Goal: Task Accomplishment & Management: Manage account settings

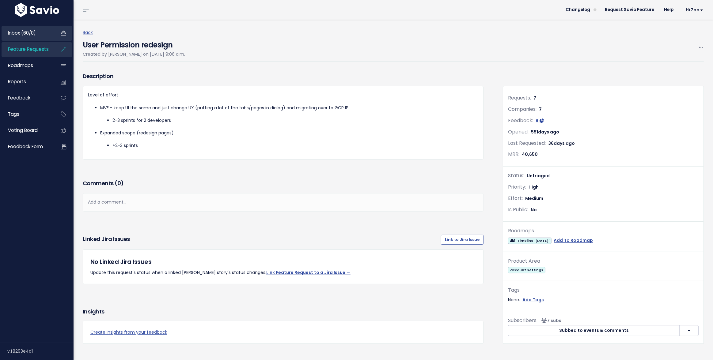
click at [34, 37] on link "Inbox (60/0)" at bounding box center [26, 33] width 49 height 14
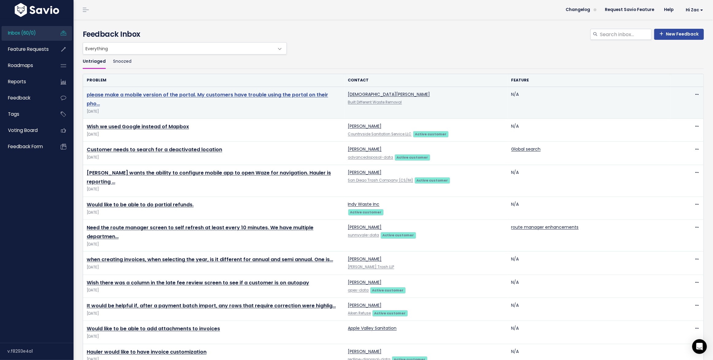
click at [225, 95] on link "please make a mobile version of the portal. My customers have trouble using the…" at bounding box center [207, 99] width 241 height 16
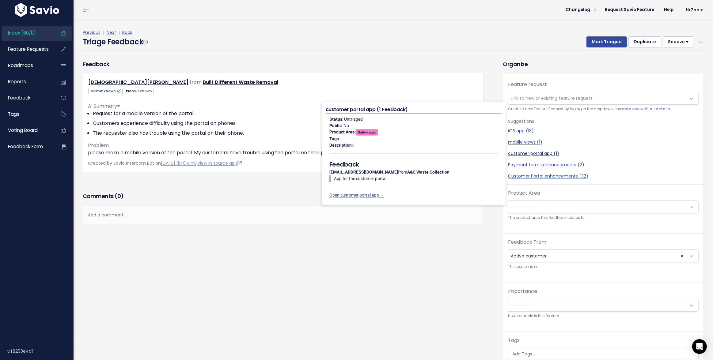
click at [528, 155] on link "customer portal app (1)" at bounding box center [603, 153] width 191 height 6
select select "38317"
click at [516, 153] on link "customer portal app (1)" at bounding box center [603, 153] width 191 height 6
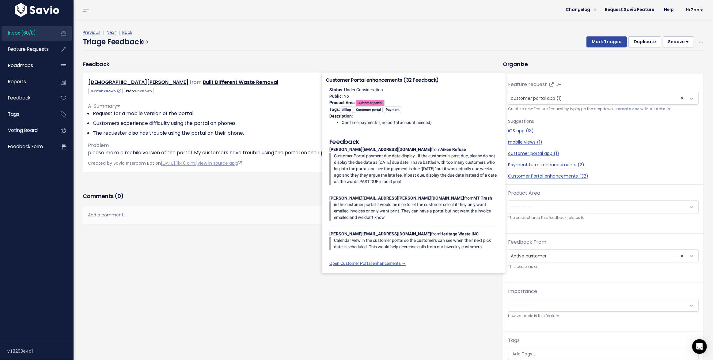
click at [532, 229] on div "Product Area --------- Onboarding Billing Routing Invoicing Payment Work orders…" at bounding box center [603, 212] width 200 height 44
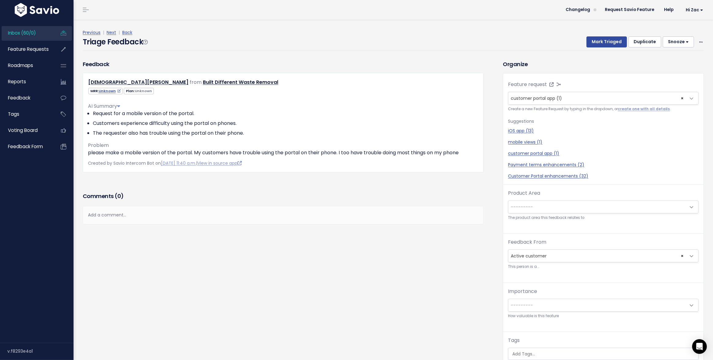
click at [533, 205] on span "---------" at bounding box center [597, 207] width 178 height 12
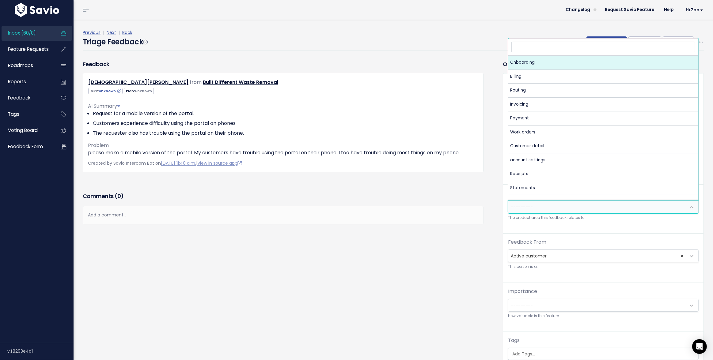
type input "c"
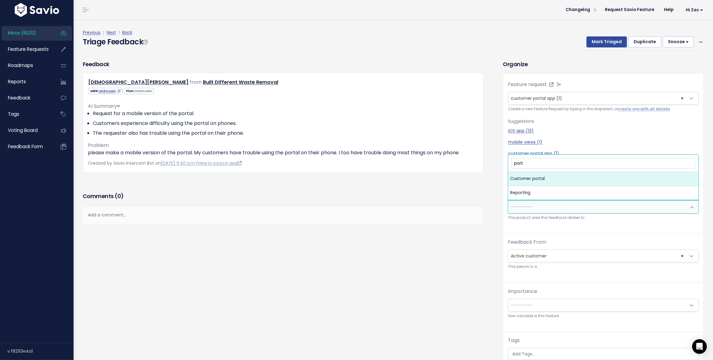
type input "porta"
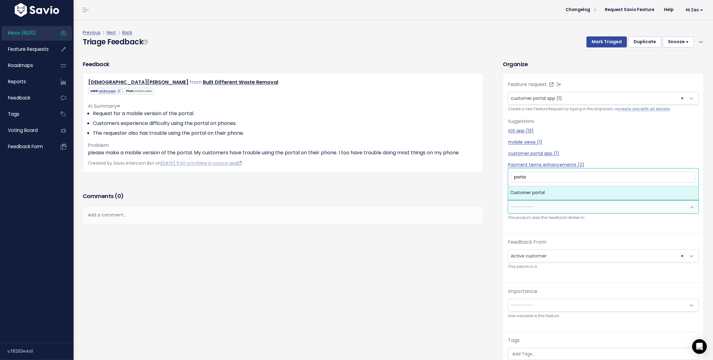
select select "MAIN:CUSTOMER_PORTAL"
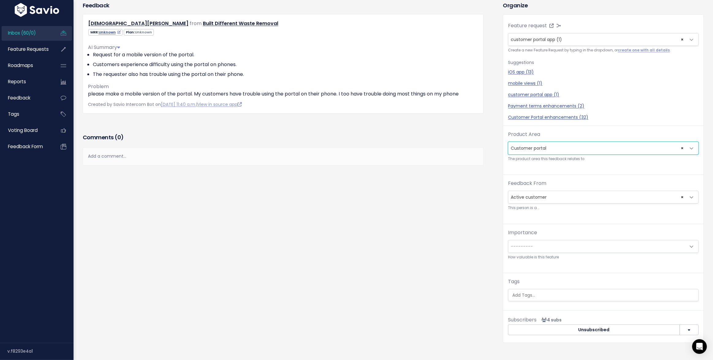
scroll to position [61, 0]
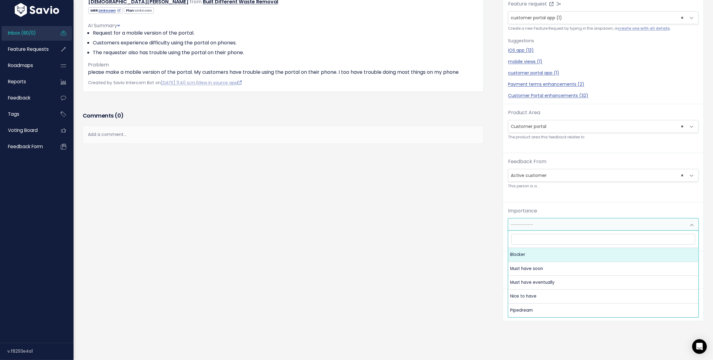
click at [525, 222] on span "---------" at bounding box center [522, 225] width 22 height 6
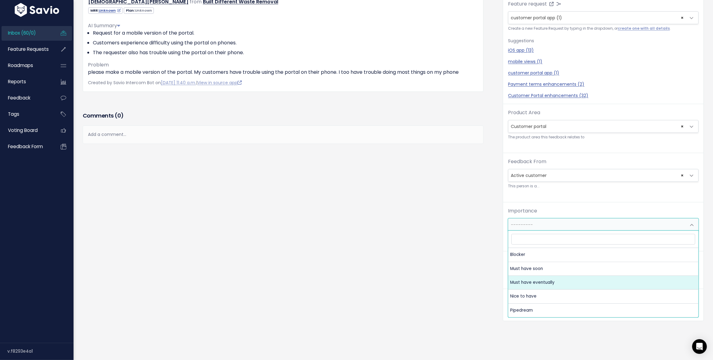
select select "MUST_HAVE_EVENTUALLY"
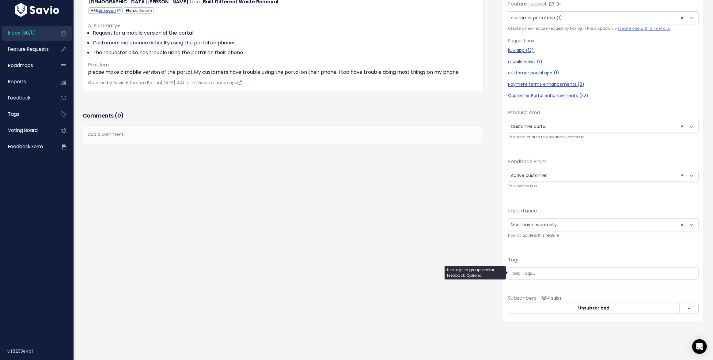
scroll to position [0, 2]
click at [536, 278] on ul at bounding box center [603, 274] width 190 height 12
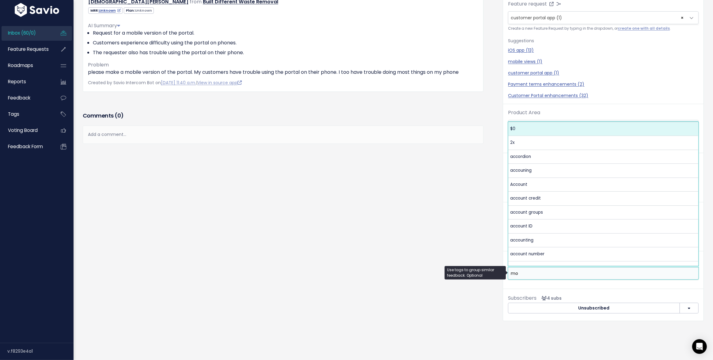
scroll to position [0, 0]
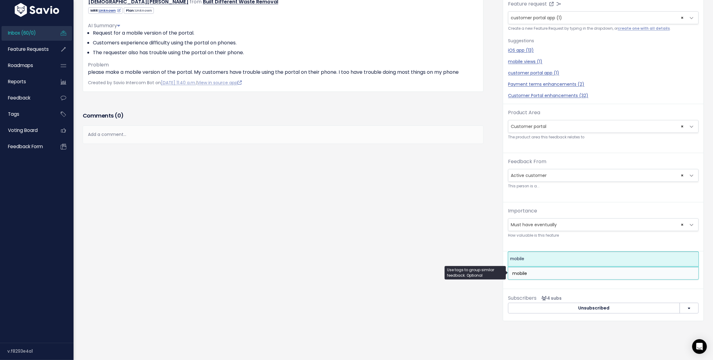
type input "mobile"
select select "9099"
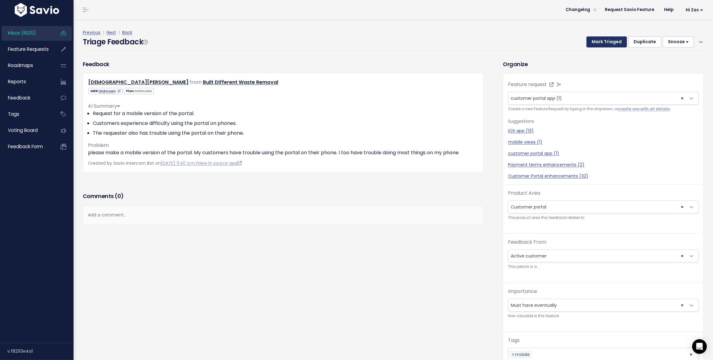
click at [600, 42] on button "Mark Triaged" at bounding box center [606, 41] width 40 height 11
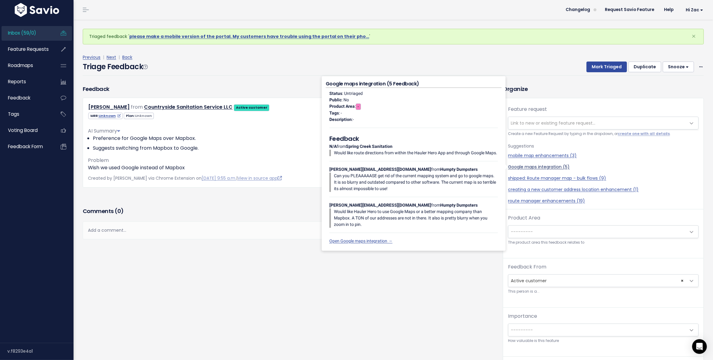
click at [531, 167] on link "Google maps integration (5)" at bounding box center [603, 167] width 191 height 6
select select "43599"
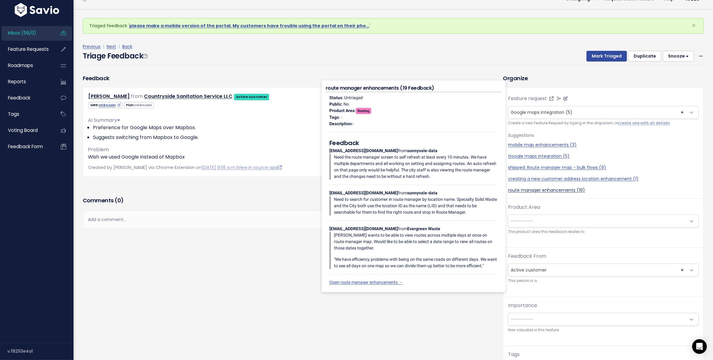
scroll to position [11, 0]
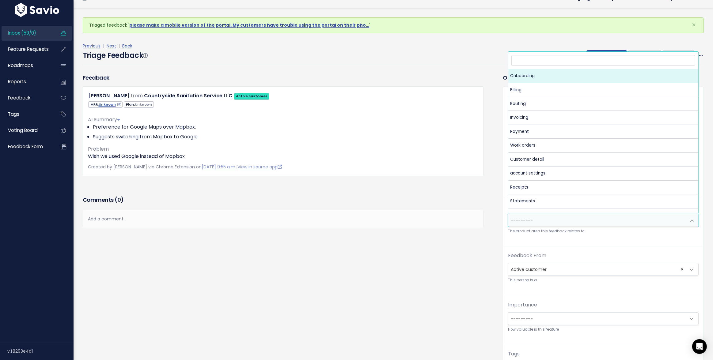
click at [528, 215] on span "---------" at bounding box center [597, 220] width 178 height 12
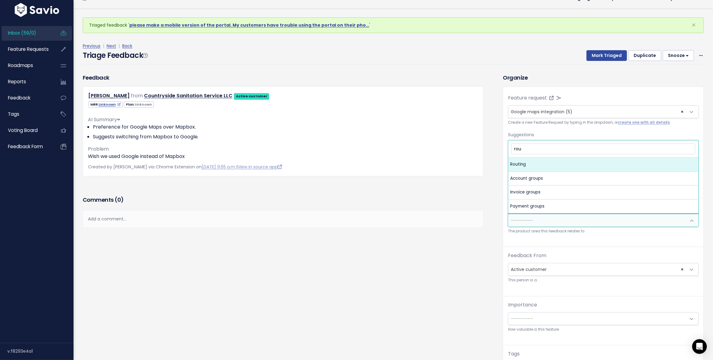
type input "rout"
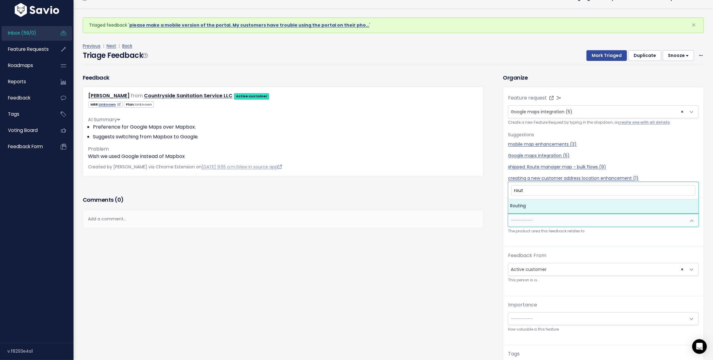
select select "MAIN:ROUTING"
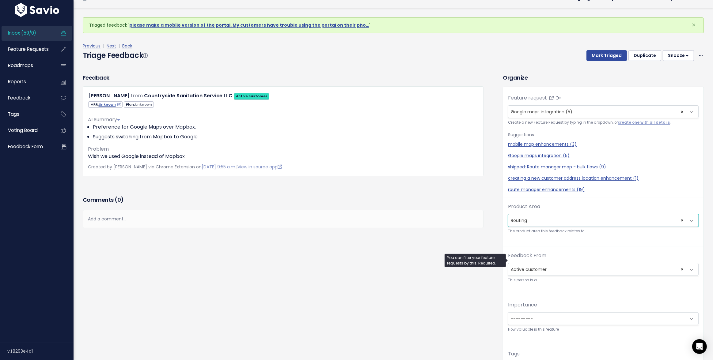
scroll to position [20, 0]
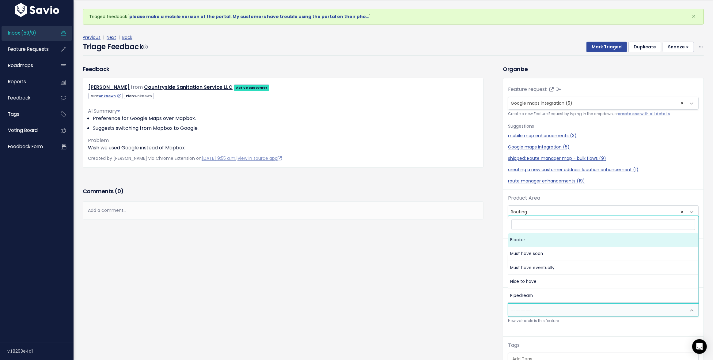
click at [536, 313] on span "---------" at bounding box center [597, 310] width 178 height 12
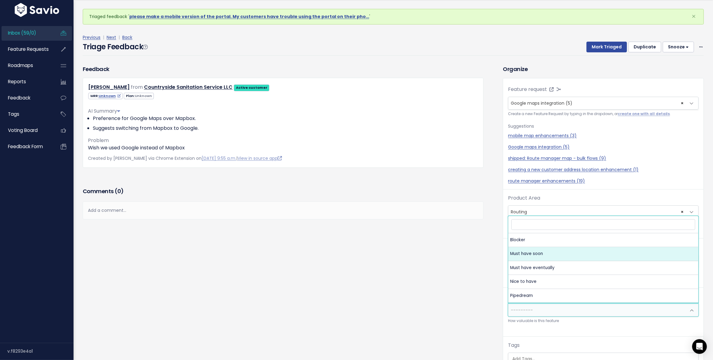
select select "MUST_HAVE"
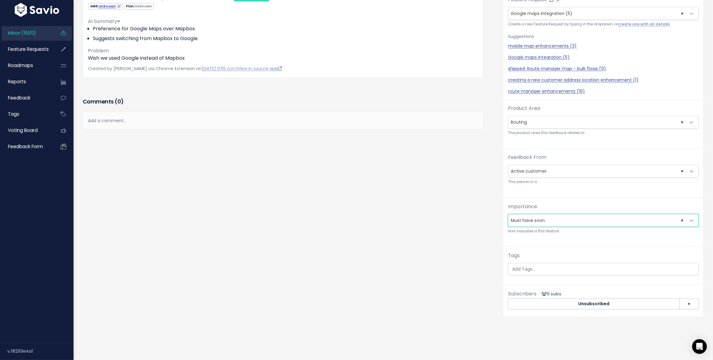
scroll to position [97, 0]
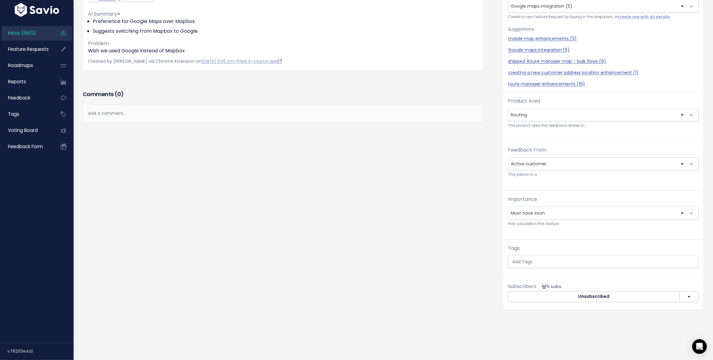
click at [522, 266] on ul at bounding box center [603, 262] width 190 height 12
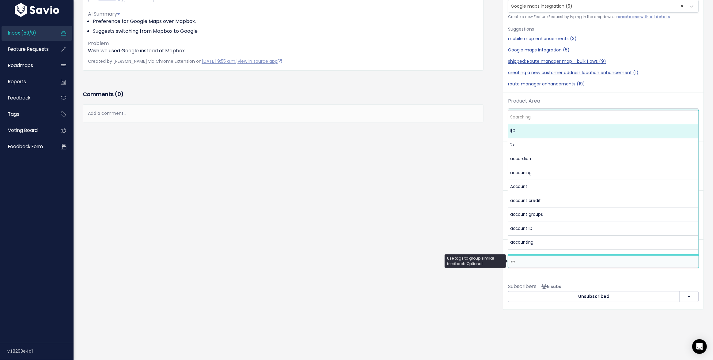
scroll to position [0, 0]
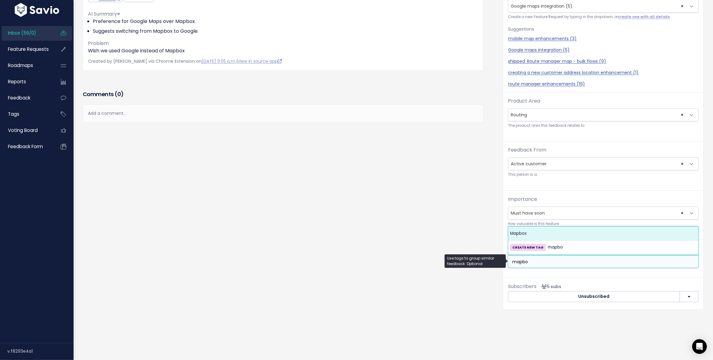
type input "mapbo"
select select "11182"
type input "goog"
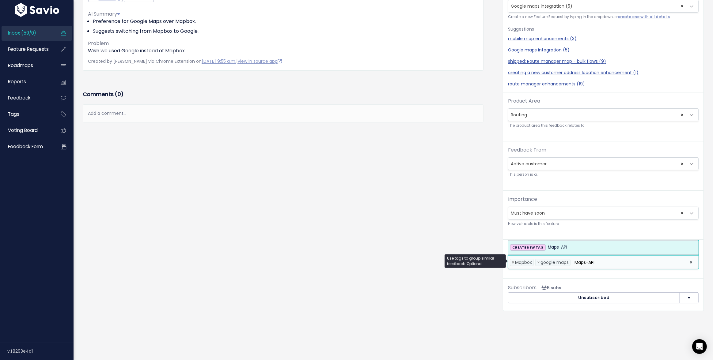
type input "Maps-API"
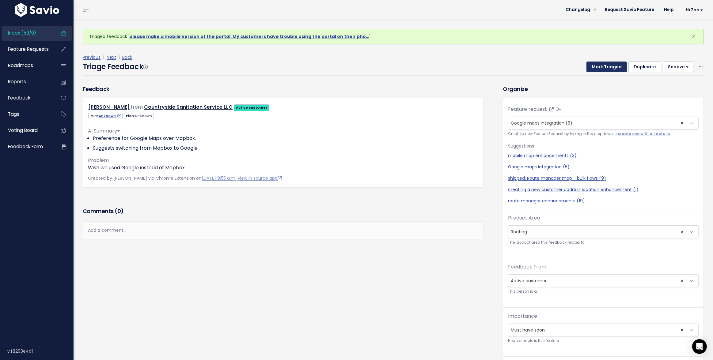
click at [605, 63] on button "Mark Triaged" at bounding box center [606, 67] width 40 height 11
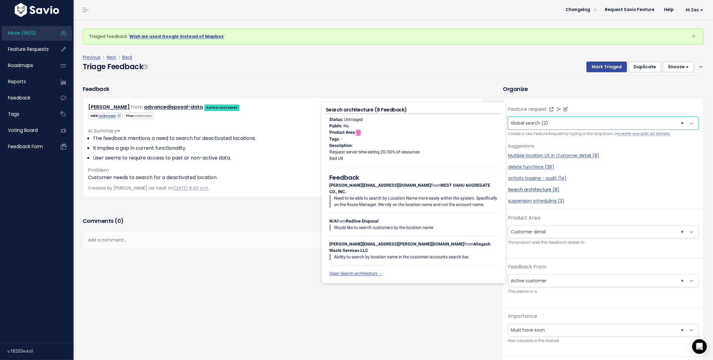
scroll to position [20, 0]
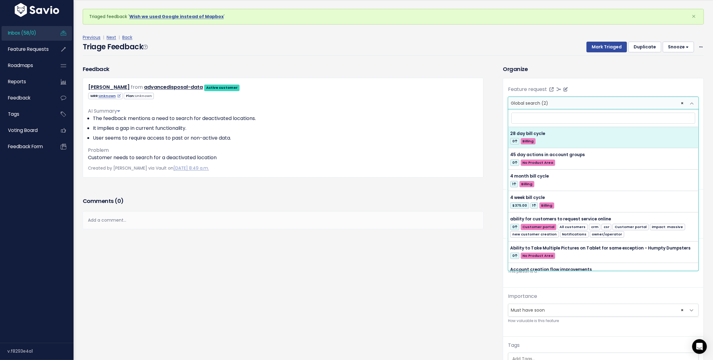
click at [680, 101] on span "× Global search (2)" at bounding box center [597, 103] width 178 height 12
click at [274, 214] on div "Add a comment..." at bounding box center [283, 220] width 401 height 18
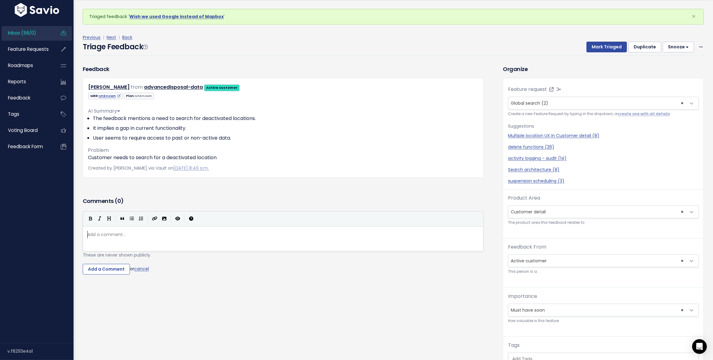
scroll to position [2, 0]
type textarea "We have yhi"
type textarea "this, need to remove this fed"
type textarea "edback"
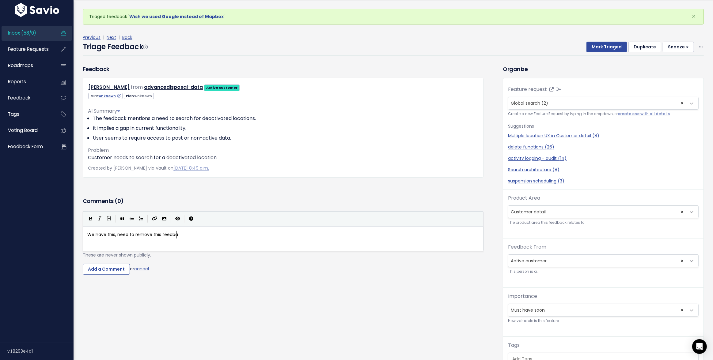
scroll to position [2, 16]
click at [172, 236] on span "We have this, need to remove this feedback" at bounding box center [135, 235] width 96 height 6
type textarea "We have this, need to remove this feedback"
click at [608, 79] on div "Feature request --------- Global search (2) × Global search (2) Create a new Fe…" at bounding box center [603, 227] width 200 height 299
click at [672, 46] on button "Snooze" at bounding box center [678, 47] width 31 height 11
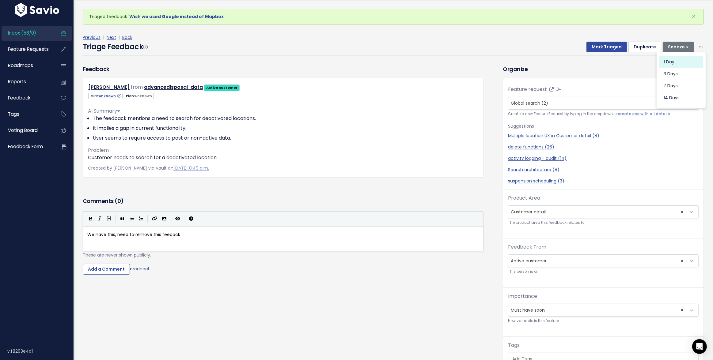
click at [667, 64] on button "1 day" at bounding box center [681, 62] width 44 height 12
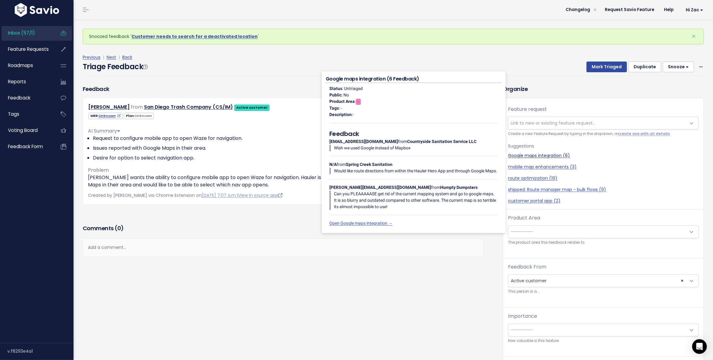
click at [523, 154] on link "Google maps integration (6)" at bounding box center [603, 156] width 191 height 6
select select "43599"
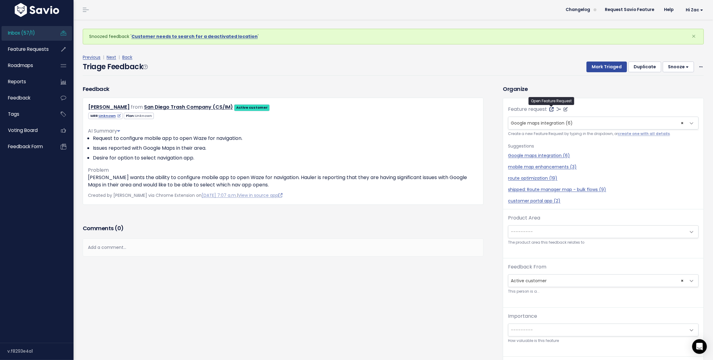
click at [553, 108] on icon at bounding box center [551, 109] width 4 height 4
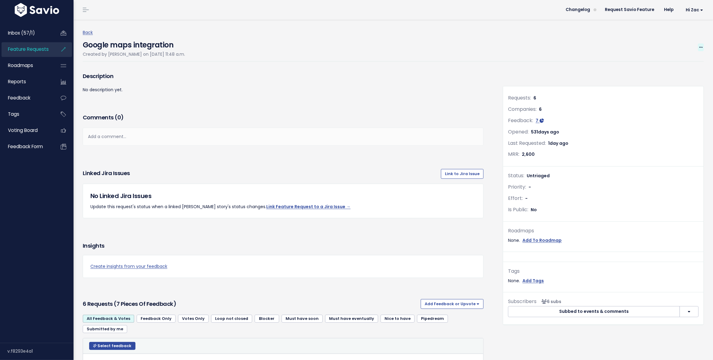
click at [703, 48] on span at bounding box center [701, 47] width 6 height 8
click at [675, 65] on link "Edit" at bounding box center [679, 65] width 45 height 12
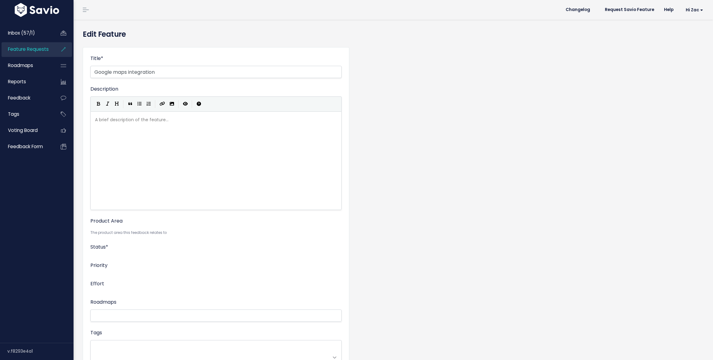
select select
drag, startPoint x: 116, startPoint y: 73, endPoint x: 74, endPoint y: 73, distance: 42.9
click at [74, 73] on div "Edit Feature Title * Google maps integration Description | | | | A brief descri…" at bounding box center [393, 253] width 639 height 466
type input "Maps integration"
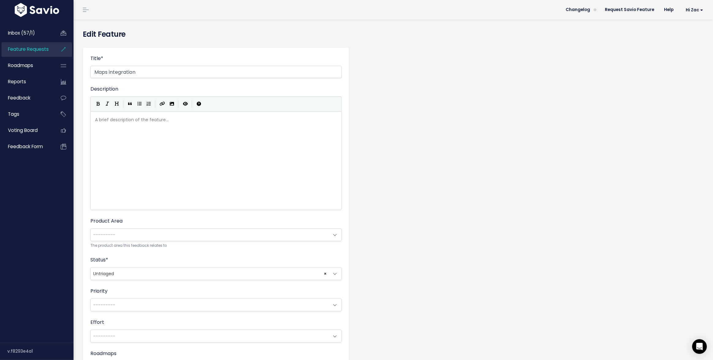
click at [117, 120] on pre "​" at bounding box center [216, 120] width 244 height 8
type textarea "Good"
type textarea "l"
type textarea "v"
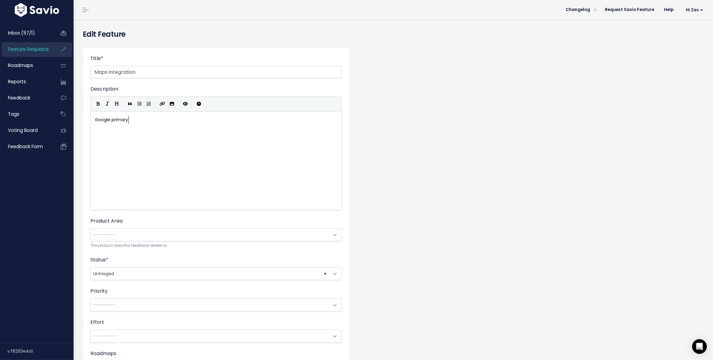
type textarea "gle primaryi"
type textarea "iy,"
type textarea "ly, mab"
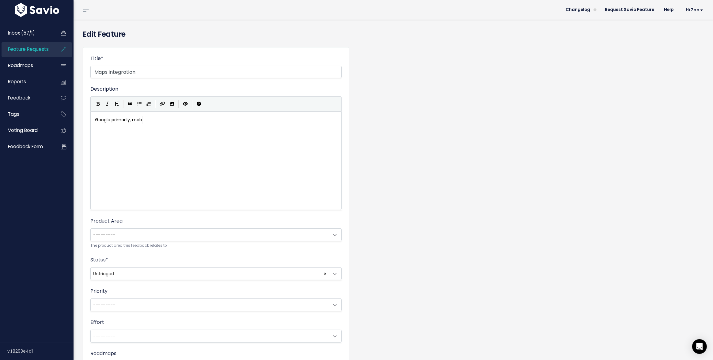
scroll to position [2, 15]
type textarea ". us"
type textarea "Users also request Wazr"
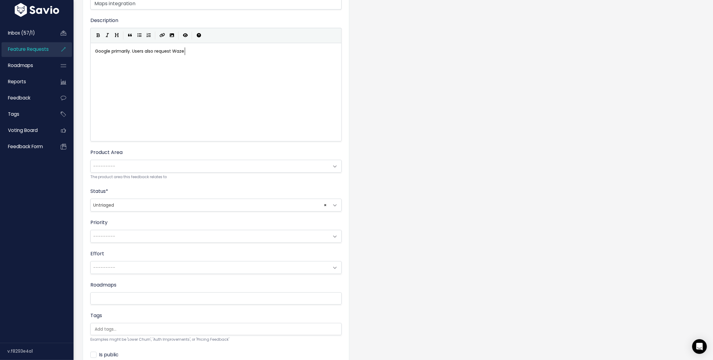
type textarea "e"
click at [119, 174] on small "The product area this feedback relates to" at bounding box center [215, 177] width 251 height 6
click at [119, 168] on span "---------" at bounding box center [210, 166] width 238 height 12
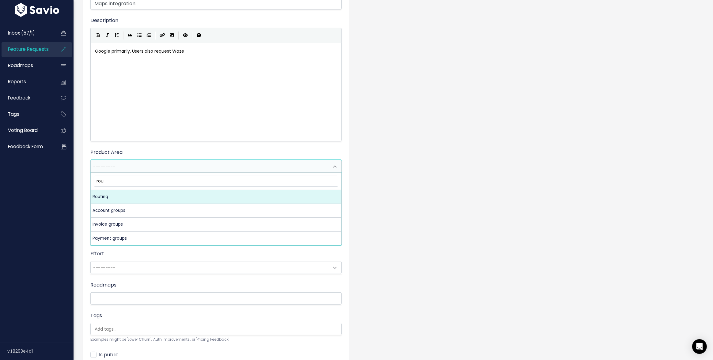
type input "rout"
select select "MAIN:ROUTING"
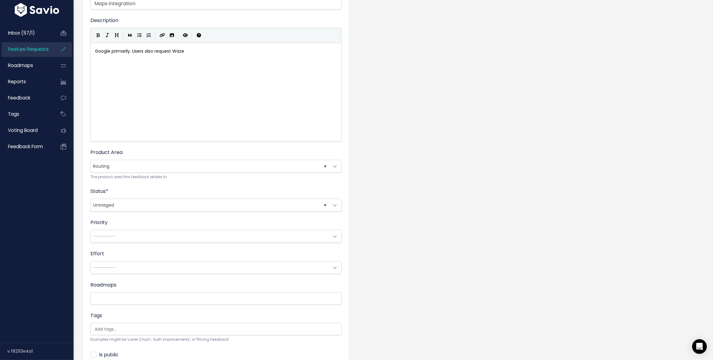
click at [139, 232] on span "---------" at bounding box center [210, 236] width 238 height 12
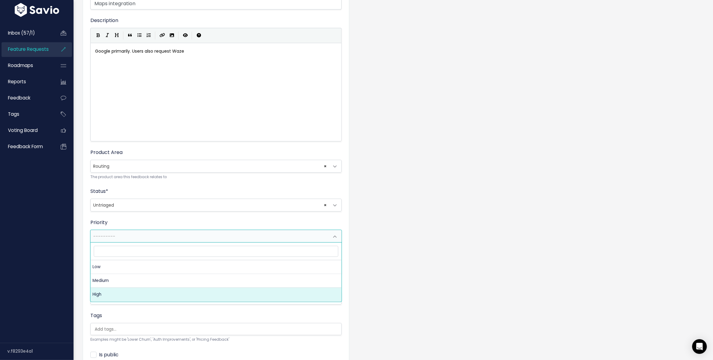
select select "3_HIGH"
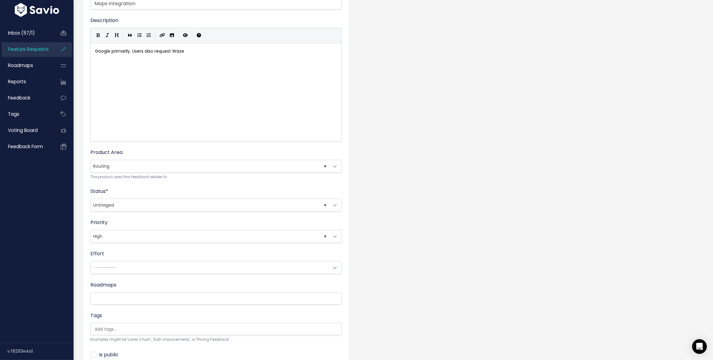
click at [136, 268] on span "---------" at bounding box center [210, 268] width 238 height 12
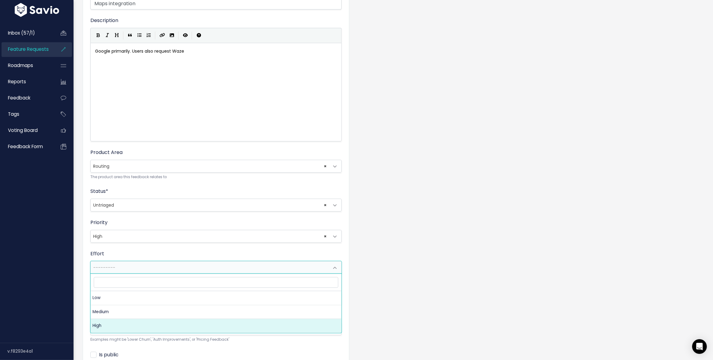
select select "3_HIGH"
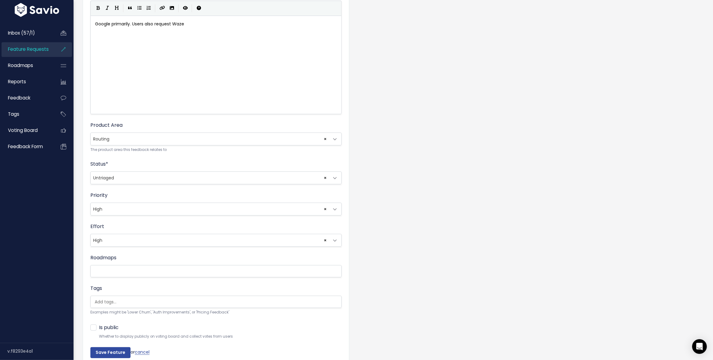
scroll to position [0, 2]
click at [119, 306] on ul at bounding box center [216, 302] width 251 height 12
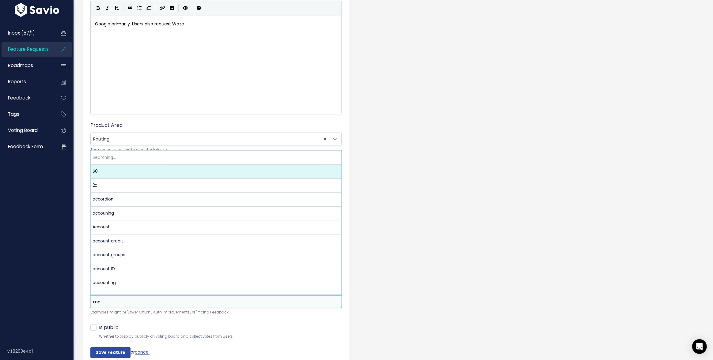
scroll to position [0, 0]
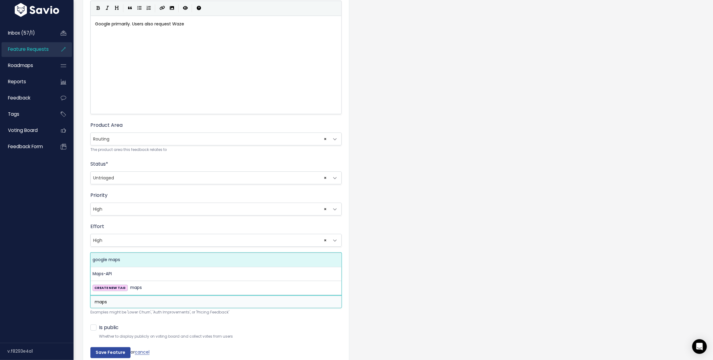
type input "maps"
select select "13363"
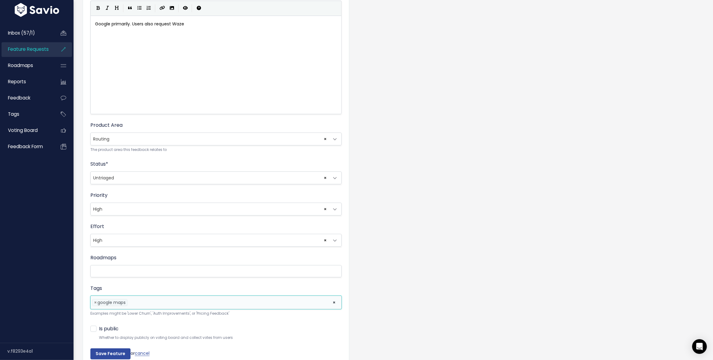
click at [144, 304] on li at bounding box center [228, 303] width 199 height 6
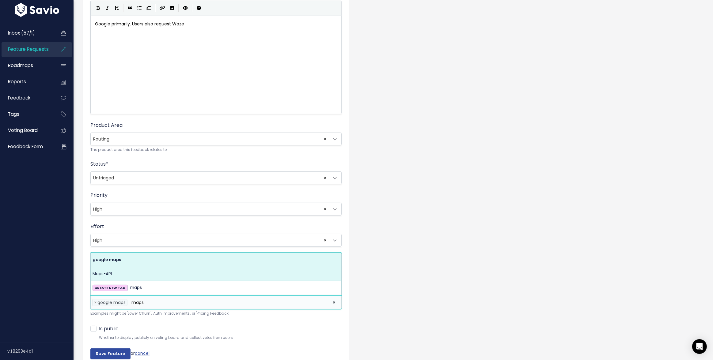
type input "maps"
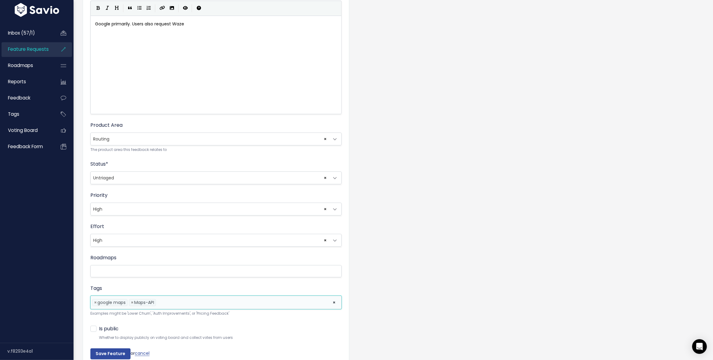
scroll to position [126, 0]
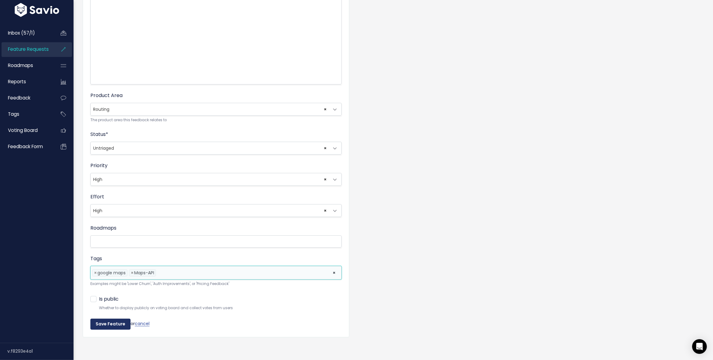
click at [101, 322] on input "Save Feature" at bounding box center [110, 324] width 40 height 11
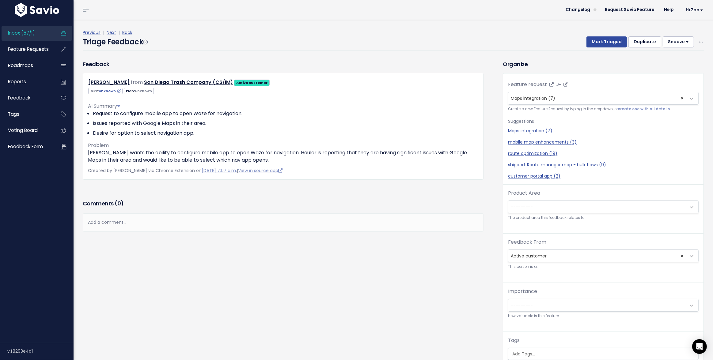
scroll to position [20, 0]
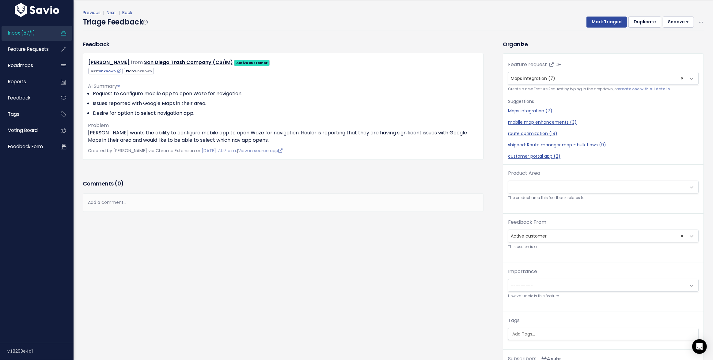
click at [537, 182] on span "---------" at bounding box center [597, 187] width 178 height 12
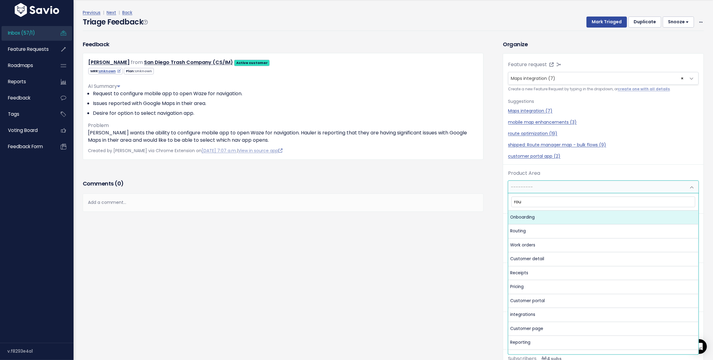
type input "rout"
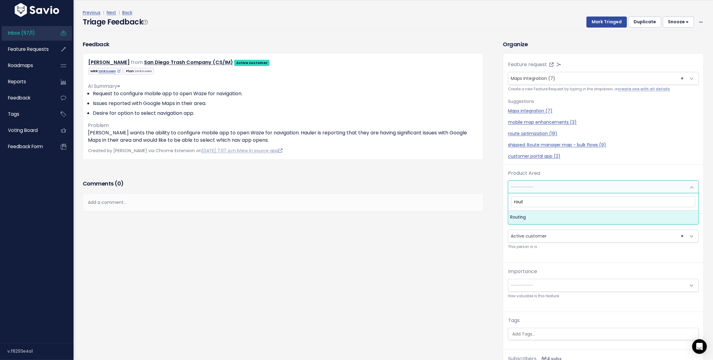
select select "MAIN:ROUTING"
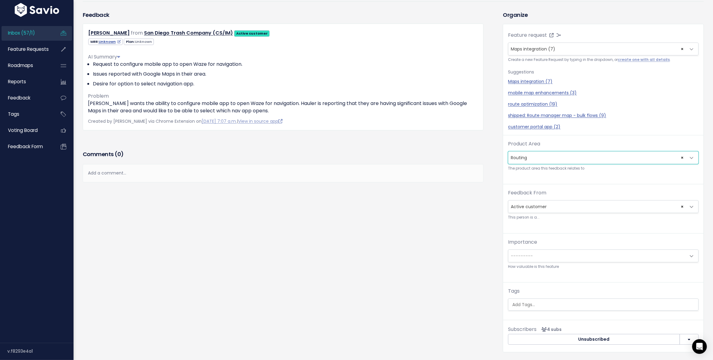
scroll to position [31, 0]
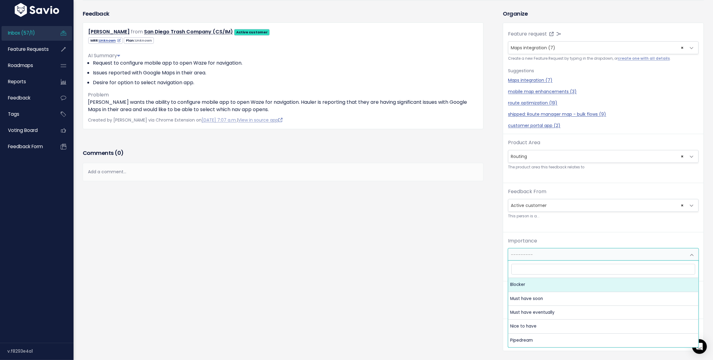
click at [526, 252] on span "---------" at bounding box center [522, 255] width 22 height 6
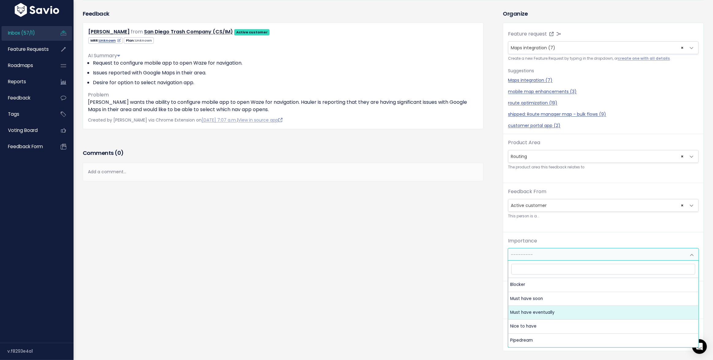
select select "MUST_HAVE_EVENTUALLY"
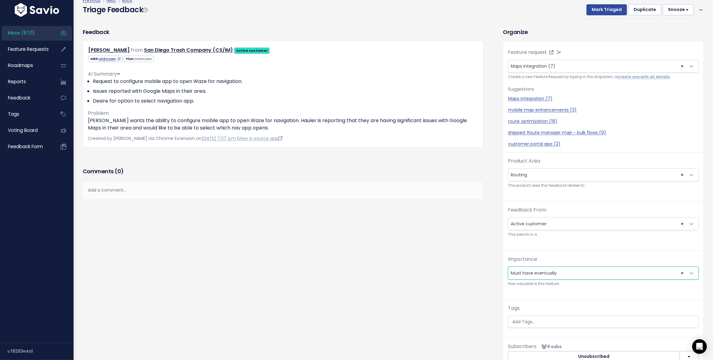
scroll to position [0, 0]
click at [617, 13] on button "Mark Triaged" at bounding box center [606, 11] width 40 height 11
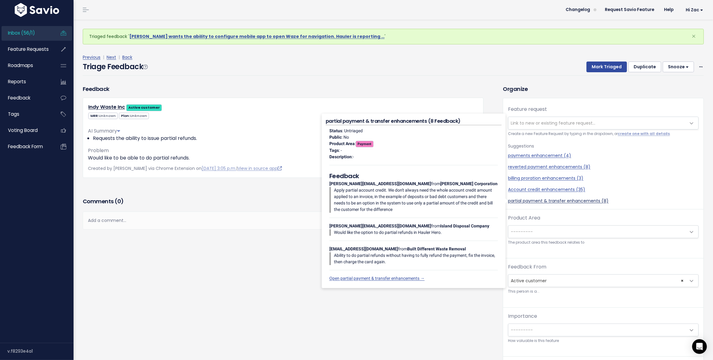
click at [519, 201] on link "partial payment & transfer enhancements (8)" at bounding box center [603, 201] width 191 height 6
select select "42348"
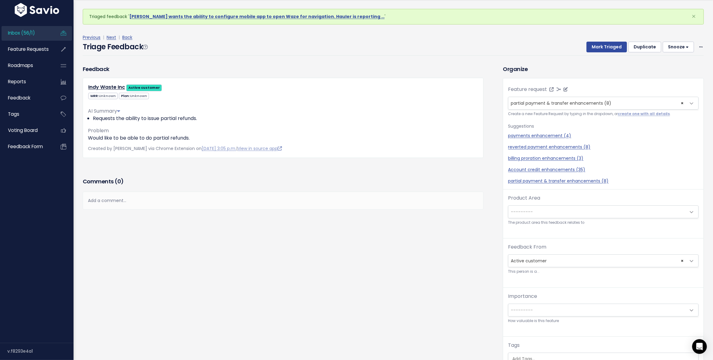
scroll to position [20, 0]
click at [536, 214] on span "---------" at bounding box center [597, 212] width 178 height 12
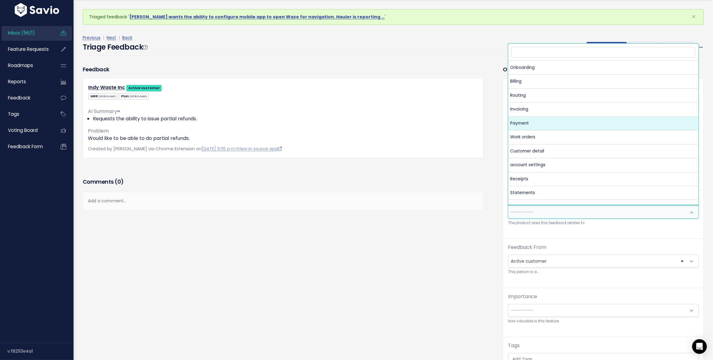
select select "MAIN:PAYMENT"
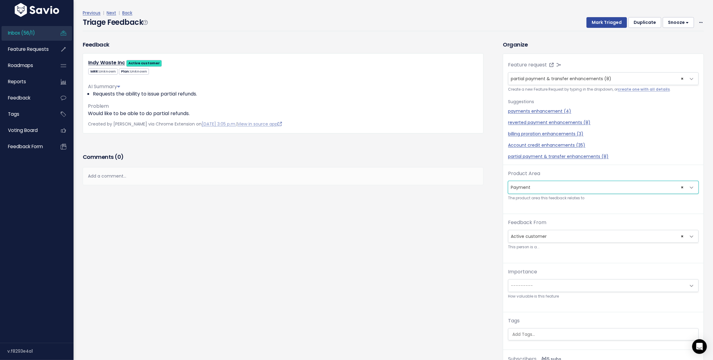
scroll to position [33, 0]
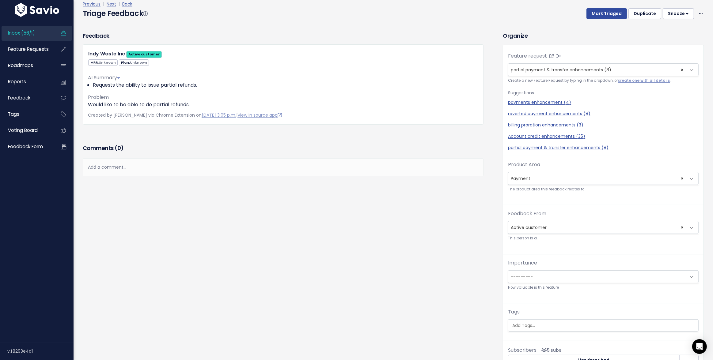
click at [538, 278] on span "---------" at bounding box center [597, 277] width 178 height 12
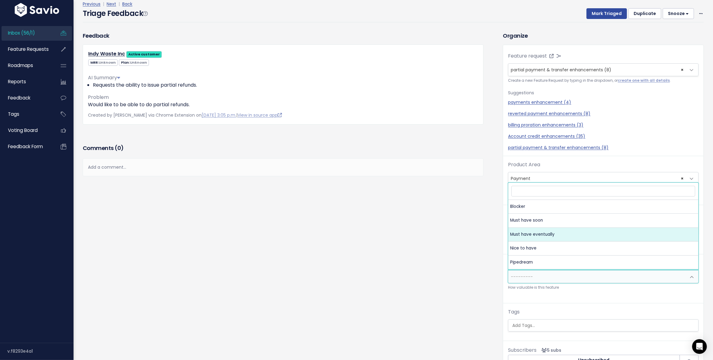
select select "MUST_HAVE_EVENTUALLY"
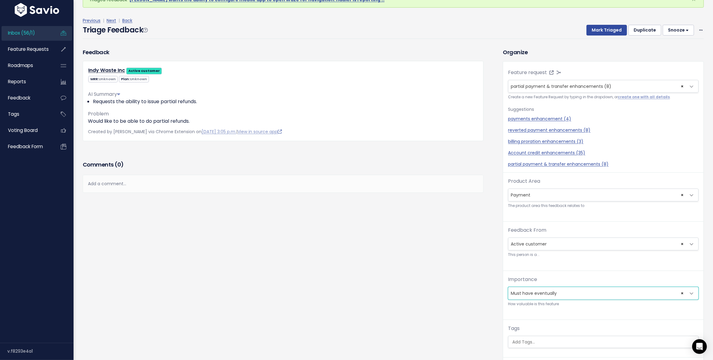
scroll to position [0, 0]
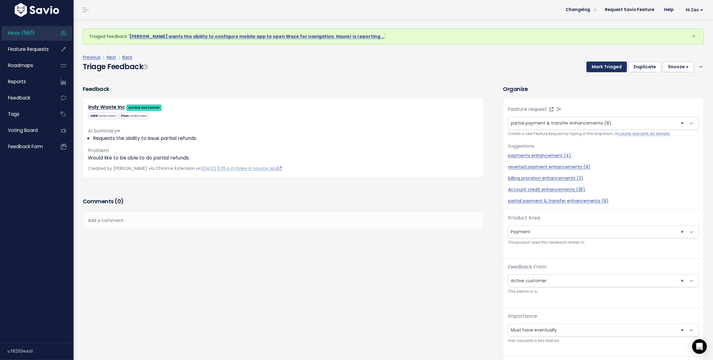
click at [599, 67] on button "Mark Triaged" at bounding box center [606, 67] width 40 height 11
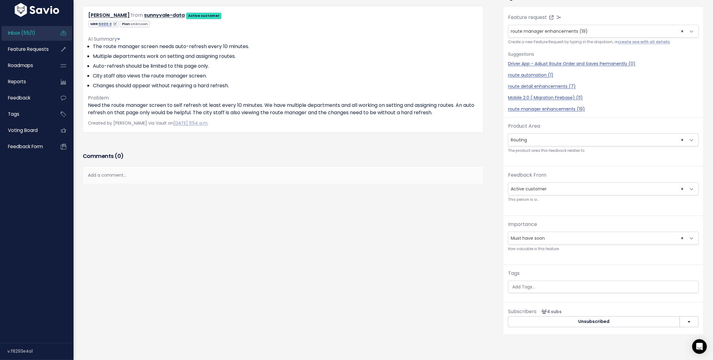
scroll to position [97, 0]
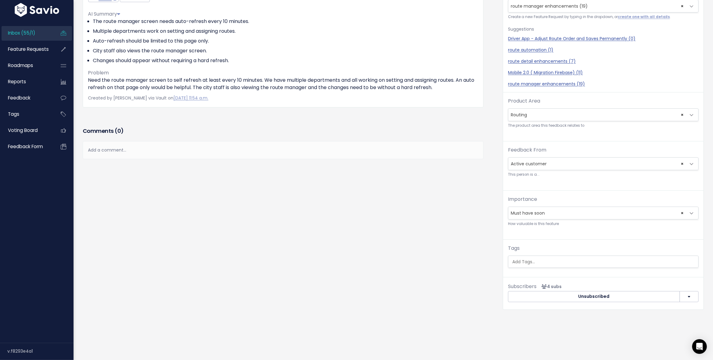
click at [530, 262] on input "search" at bounding box center [607, 262] width 194 height 6
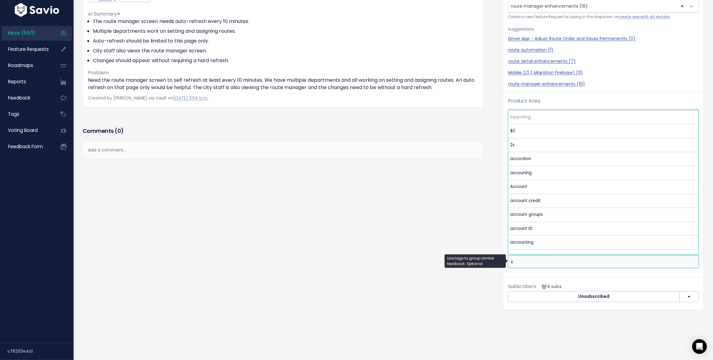
scroll to position [0, 0]
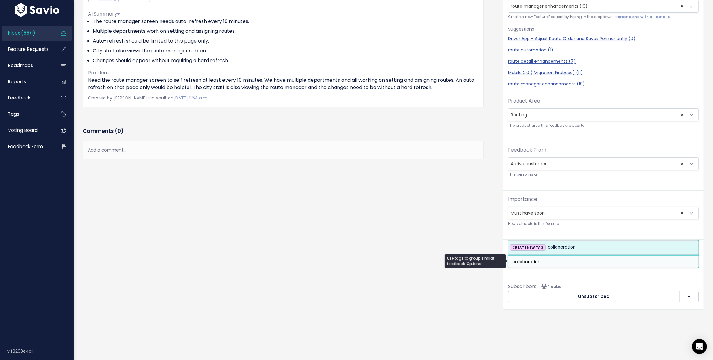
type input "collaboration"
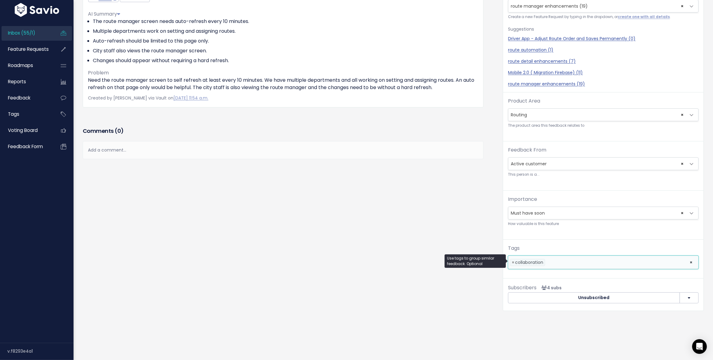
click at [364, 214] on div "Feedback Nick Nabhan from sunnyvale-data Active customer" at bounding box center [288, 144] width 420 height 352
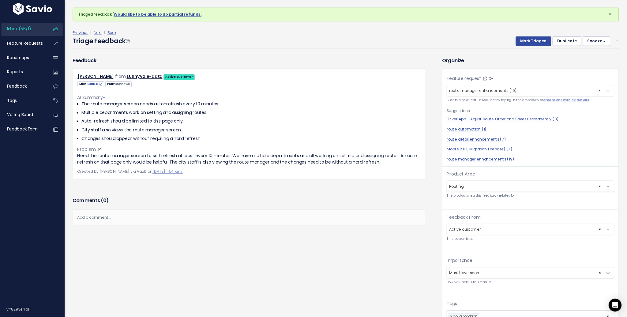
scroll to position [19, 0]
click at [429, 58] on div "Previous | Next | Back Triage Feedback Mark Triaged Duplicate Snooze 1 day 3 da…" at bounding box center [395, 45] width 625 height 40
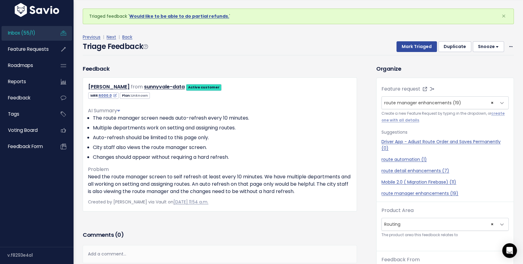
scroll to position [20, 0]
click at [333, 83] on div "Nick Nabhan from sunnyvale-data Active customer" at bounding box center [219, 87] width 273 height 9
click at [414, 51] on button "Mark Triaged" at bounding box center [416, 46] width 40 height 11
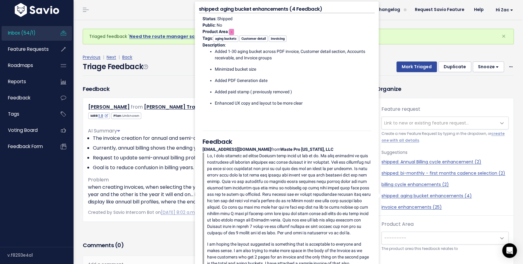
click at [177, 79] on div "Previous | Next | Back Triage Feedback Mark Triaged Duplicate [GEOGRAPHIC_DATA]…" at bounding box center [301, 64] width 436 height 40
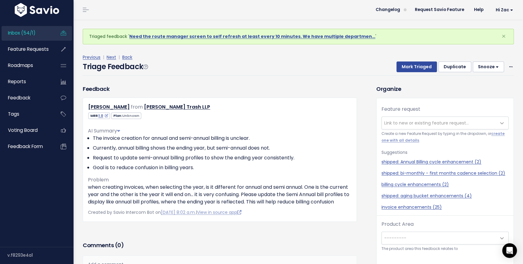
click at [177, 79] on div "Previous | Next | Back Triage Feedback Mark Triaged Duplicate [GEOGRAPHIC_DATA]…" at bounding box center [301, 64] width 436 height 40
click at [29, 51] on span "Feature Requests" at bounding box center [28, 49] width 41 height 6
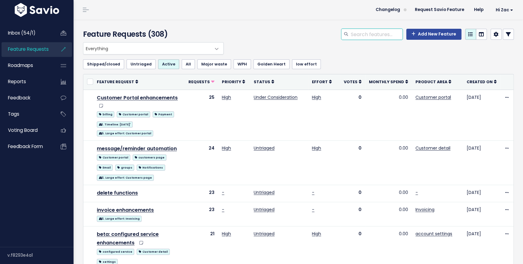
click at [387, 36] on input "search" at bounding box center [376, 34] width 52 height 11
type input "work orders"
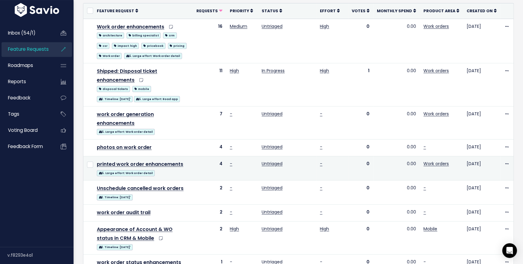
scroll to position [26, 0]
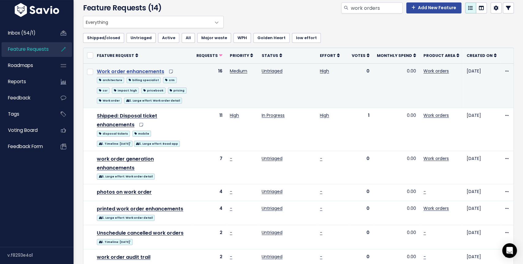
click at [126, 71] on link "Work order enhancements" at bounding box center [130, 71] width 67 height 7
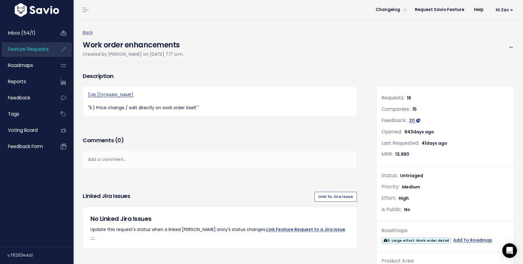
click at [34, 48] on span "Feature Requests" at bounding box center [28, 49] width 41 height 6
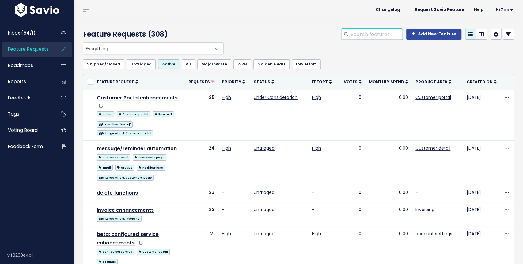
click at [380, 36] on input "search" at bounding box center [376, 34] width 52 height 11
type input "remove"
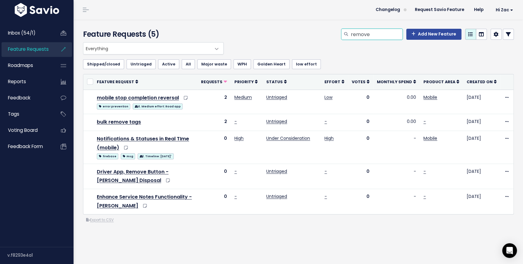
click at [375, 35] on input "remove" at bounding box center [376, 34] width 52 height 11
type input "work orders"
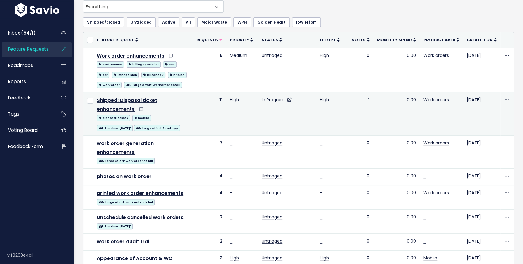
scroll to position [47, 0]
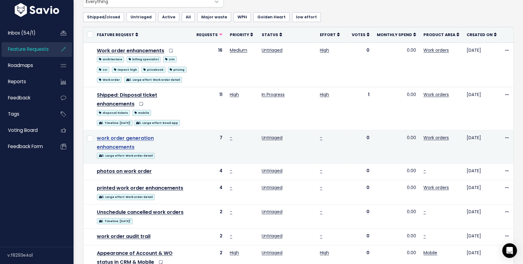
click at [134, 137] on link "work order generation enhancements" at bounding box center [125, 143] width 57 height 16
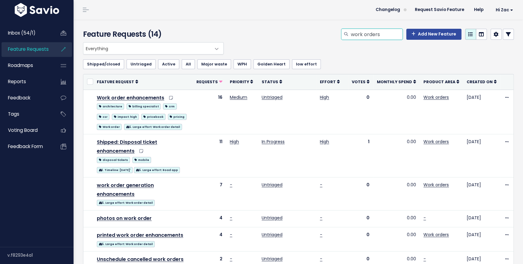
click at [361, 36] on input "work orders" at bounding box center [376, 34] width 52 height 11
type input "remove"
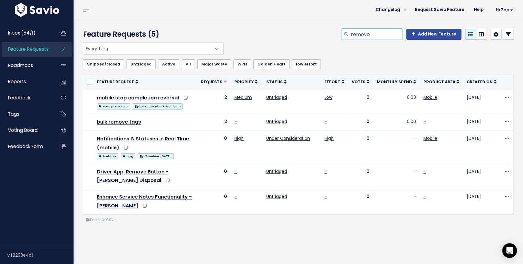
click at [362, 37] on input "remove" at bounding box center [376, 34] width 52 height 11
type input "invoice"
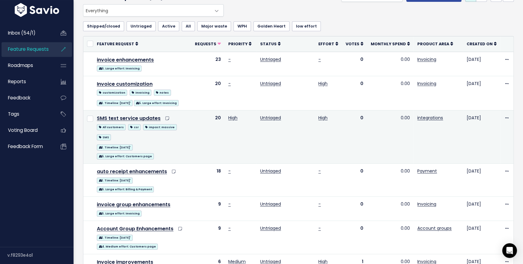
scroll to position [31, 0]
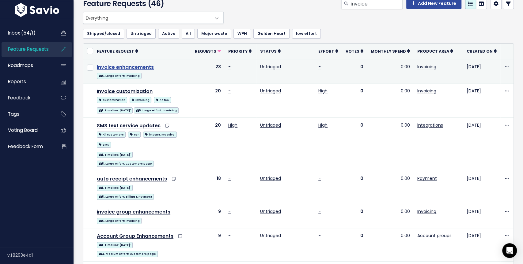
click at [126, 67] on link "invoice enhancements" at bounding box center [125, 67] width 57 height 7
click at [143, 67] on link "invoice enhancements" at bounding box center [125, 67] width 57 height 7
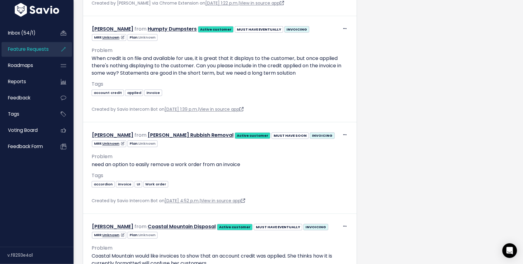
scroll to position [912, 0]
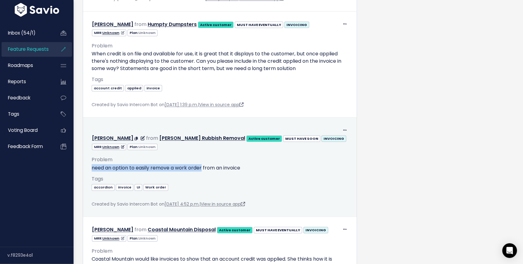
drag, startPoint x: 90, startPoint y: 142, endPoint x: 201, endPoint y: 145, distance: 110.9
click at [202, 151] on div "Problem need an option to easily remove a work order from an invoice AI Summary…" at bounding box center [220, 180] width 266 height 58
click at [248, 164] on p "need an option to easily remove a work order from an invoice" at bounding box center [220, 167] width 256 height 7
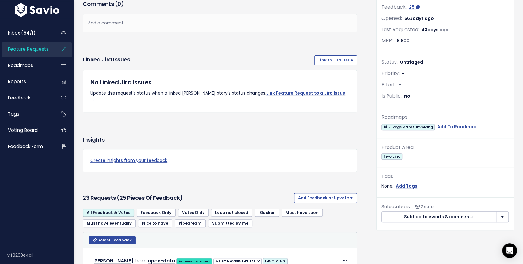
scroll to position [0, 0]
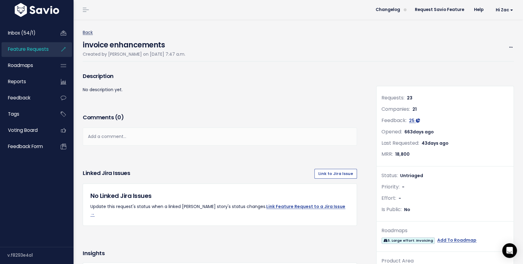
click at [87, 33] on link "Back" at bounding box center [88, 32] width 10 height 6
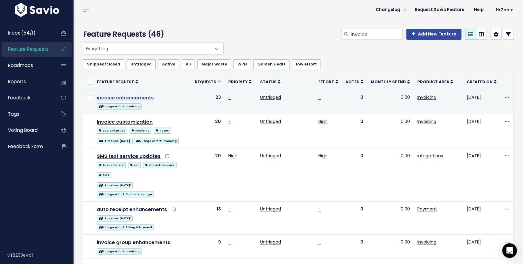
click at [142, 100] on link "invoice enhancements" at bounding box center [125, 97] width 57 height 7
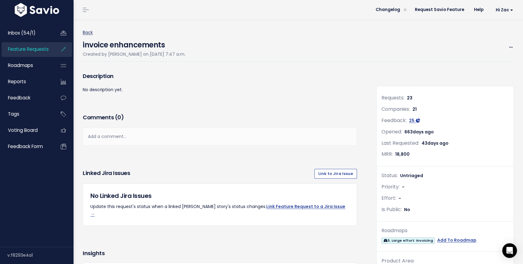
click at [88, 33] on link "Back" at bounding box center [88, 32] width 10 height 6
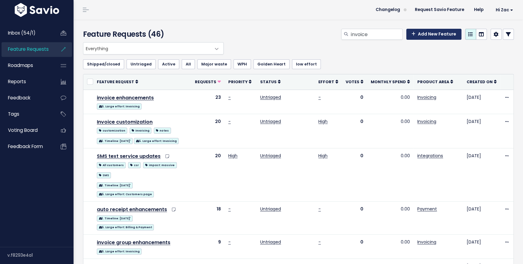
click at [437, 35] on link "Add New Feature" at bounding box center [433, 34] width 55 height 11
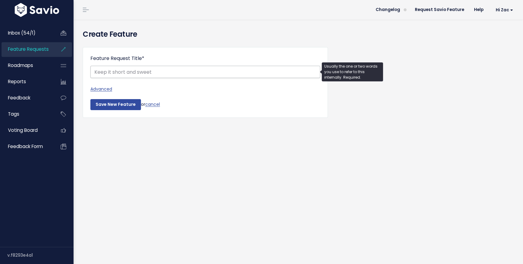
click at [156, 72] on input "Feature Request Title *" at bounding box center [205, 72] width 230 height 12
click at [120, 73] on input "Remove work orders from Draft invoices" at bounding box center [205, 72] width 230 height 12
click at [160, 71] on input "Remove work orders from Draft invoices" at bounding box center [205, 72] width 230 height 12
type input "Remove work orders from draft invoices"
click at [121, 106] on input "Save New Feature" at bounding box center [115, 104] width 51 height 11
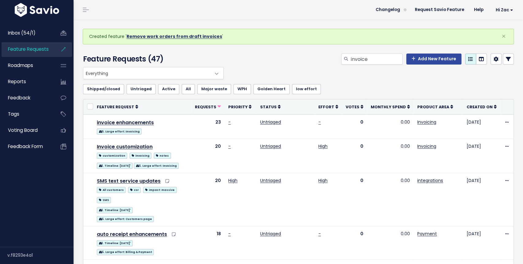
click at [168, 37] on link "Remove work orders from draft invoices" at bounding box center [175, 36] width 96 height 6
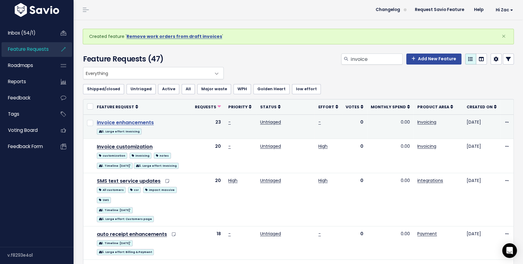
click at [134, 123] on link "invoice enhancements" at bounding box center [125, 122] width 57 height 7
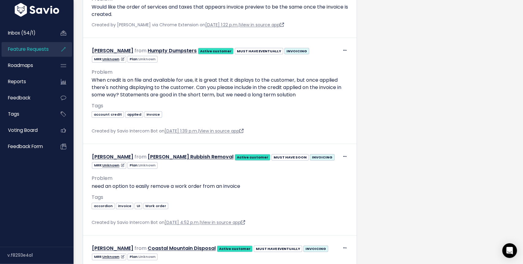
scroll to position [891, 0]
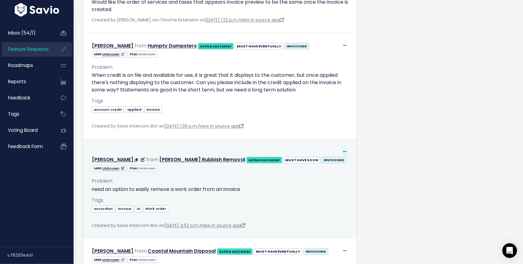
click at [346, 150] on icon at bounding box center [344, 152] width 3 height 4
click at [333, 175] on link "Return to Inbox" at bounding box center [330, 181] width 44 height 12
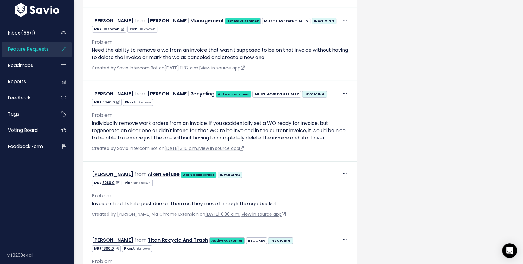
scroll to position [1210, 0]
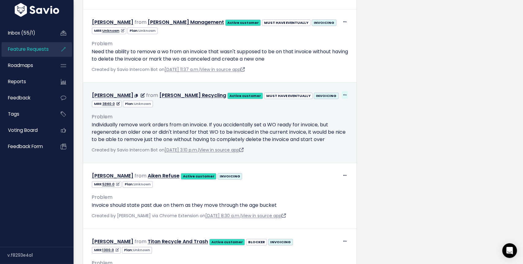
click at [346, 93] on icon at bounding box center [344, 95] width 3 height 4
click at [329, 118] on link "Return to Inbox" at bounding box center [330, 124] width 44 height 12
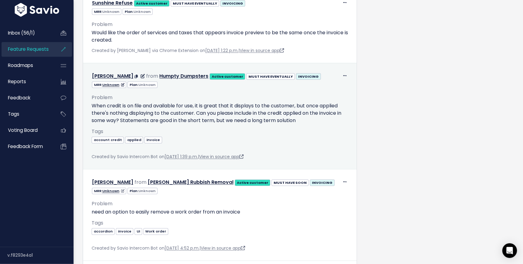
scroll to position [886, 0]
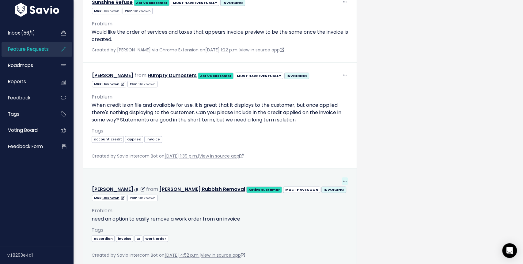
click at [347, 178] on span at bounding box center [345, 182] width 6 height 8
click at [335, 173] on div "Edit Delete Zachary Chayer from Chayer's Rubbish Removal Active customer MUST H…" at bounding box center [220, 219] width 266 height 92
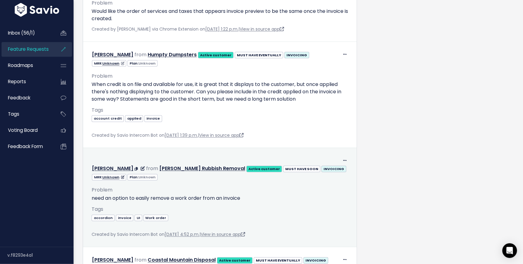
scroll to position [908, 0]
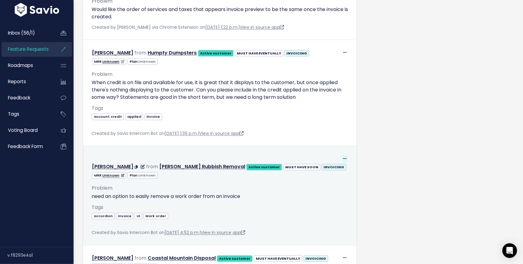
click at [345, 157] on icon at bounding box center [344, 159] width 3 height 4
click at [250, 203] on div "Tags accordion invoice UI Work order" at bounding box center [220, 216] width 256 height 26
click at [342, 155] on span at bounding box center [345, 159] width 6 height 8
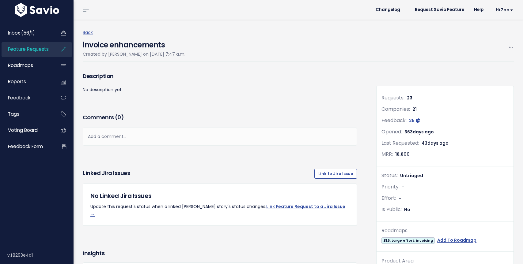
scroll to position [884, 0]
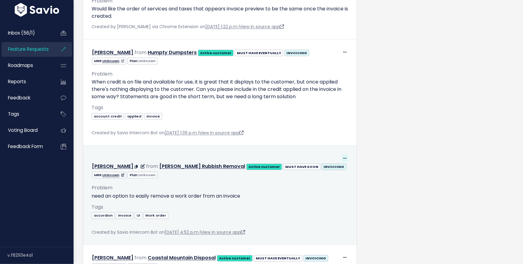
click at [346, 157] on icon at bounding box center [344, 159] width 3 height 4
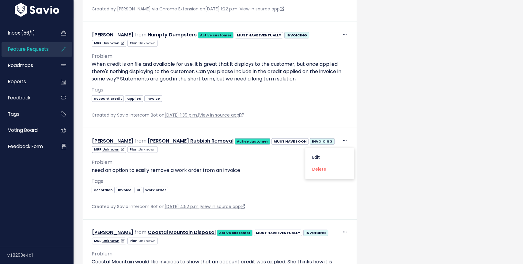
scroll to position [908, 0]
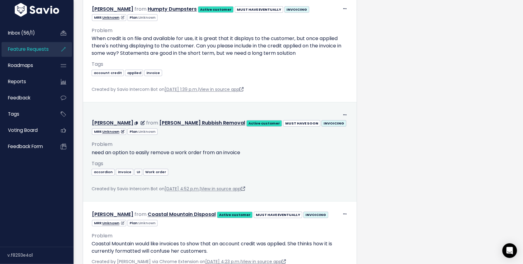
scroll to position [939, 0]
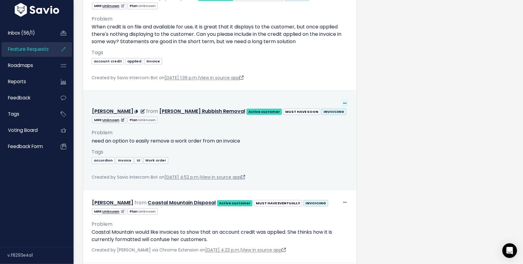
click at [345, 102] on icon at bounding box center [344, 104] width 3 height 4
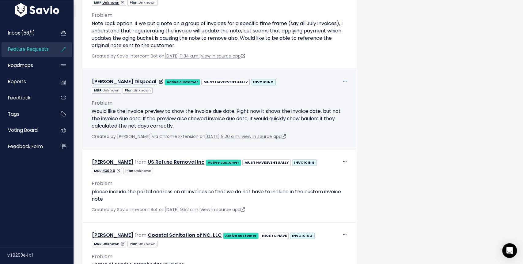
scroll to position [464, 0]
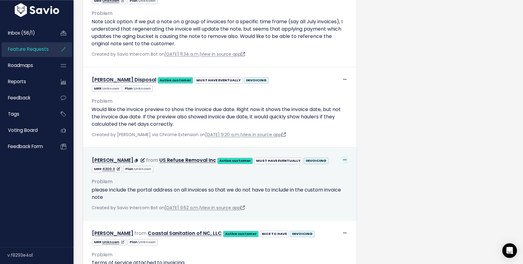
click at [345, 158] on icon at bounding box center [344, 160] width 3 height 4
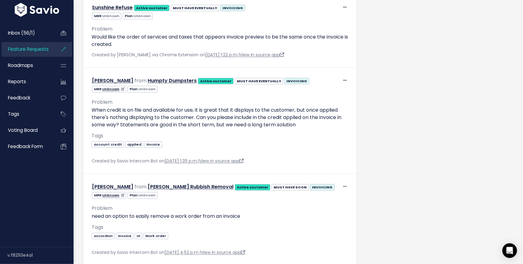
scroll to position [872, 0]
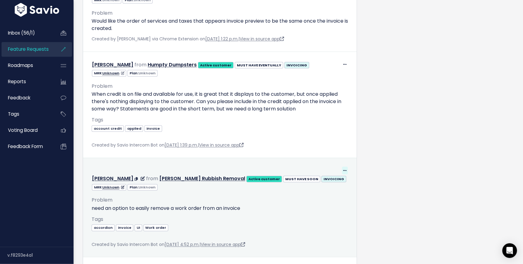
click at [343, 169] on icon at bounding box center [344, 171] width 3 height 4
click at [322, 182] on link "Edit" at bounding box center [330, 188] width 44 height 12
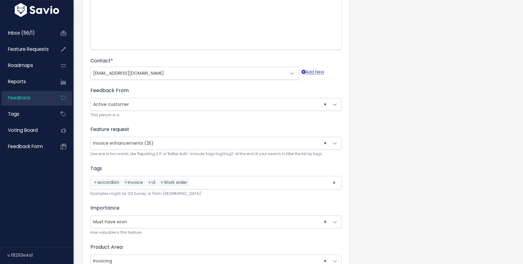
scroll to position [169, 0]
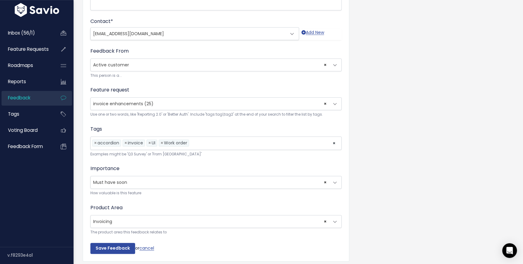
select select
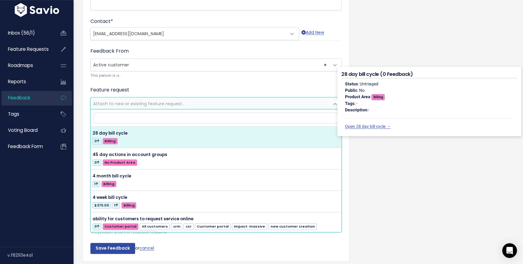
click at [386, 173] on div "Customer Problem * need an option to easily remove a work order from an invoice…" at bounding box center [298, 74] width 440 height 403
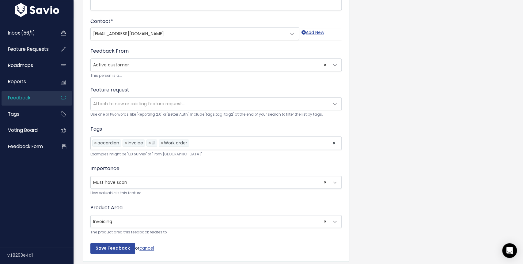
scroll to position [188, 0]
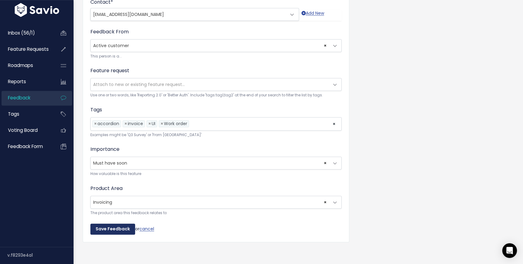
click at [103, 231] on input "Save Feedback" at bounding box center [112, 229] width 45 height 11
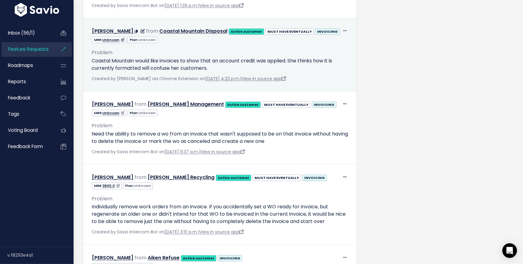
scroll to position [1039, 0]
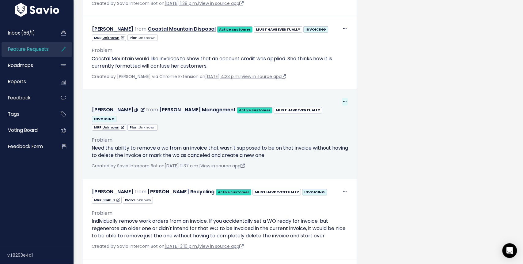
click at [346, 98] on span at bounding box center [345, 102] width 6 height 8
click at [326, 125] on link "Return to Inbox" at bounding box center [330, 131] width 44 height 12
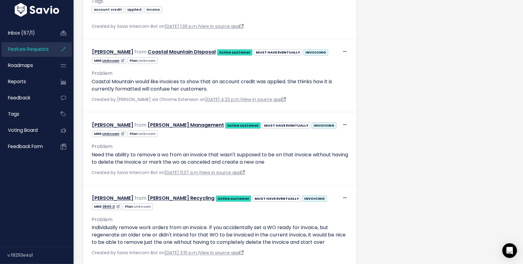
scroll to position [1016, 0]
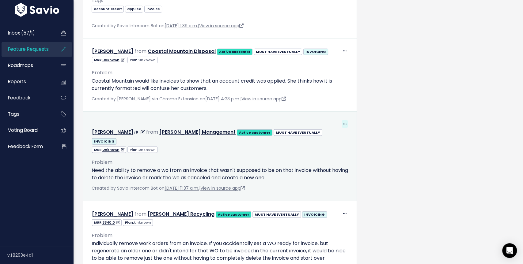
click at [346, 123] on icon at bounding box center [344, 125] width 3 height 4
click at [318, 135] on link "Edit" at bounding box center [330, 141] width 44 height 12
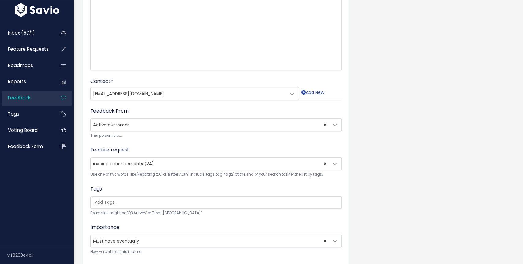
scroll to position [117, 0]
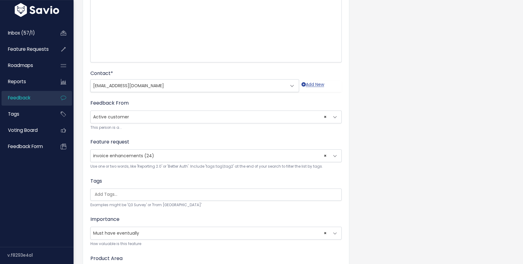
select select
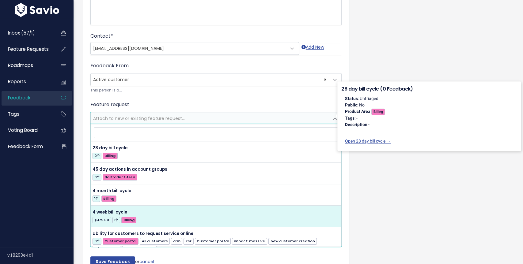
scroll to position [187, 0]
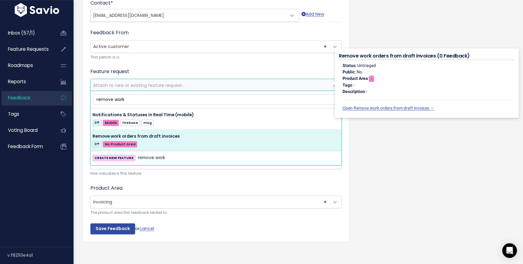
type input "remove work"
select select "64486"
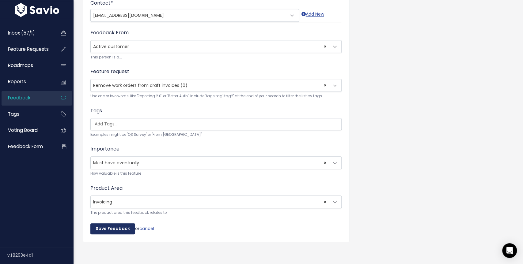
click at [114, 228] on input "Save Feedback" at bounding box center [112, 229] width 45 height 11
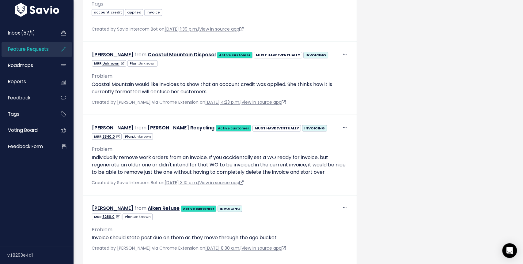
scroll to position [1013, 0]
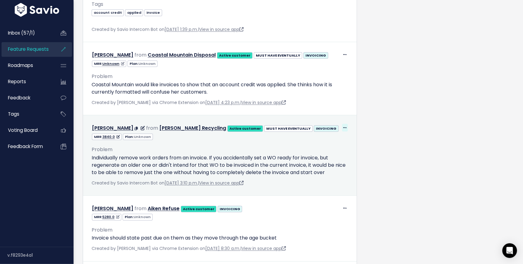
click at [346, 126] on icon at bounding box center [344, 128] width 3 height 4
click at [315, 139] on link "Edit" at bounding box center [330, 145] width 44 height 12
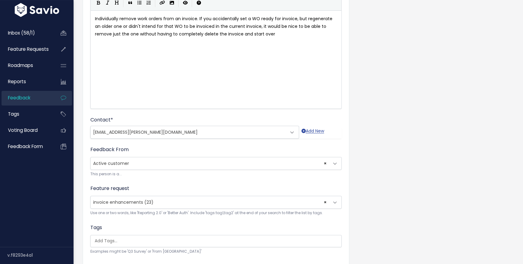
scroll to position [72, 0]
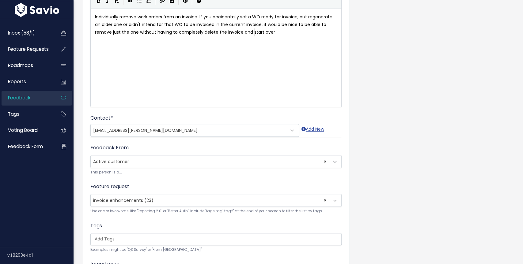
select select
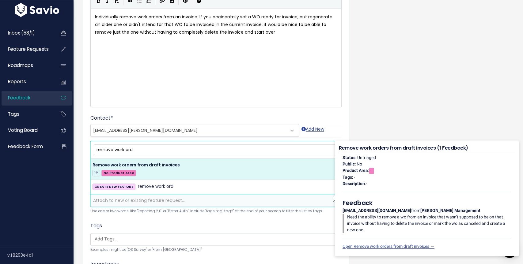
type input "remove work ord"
select select "64486"
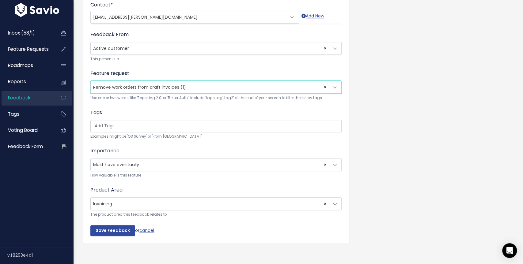
scroll to position [187, 0]
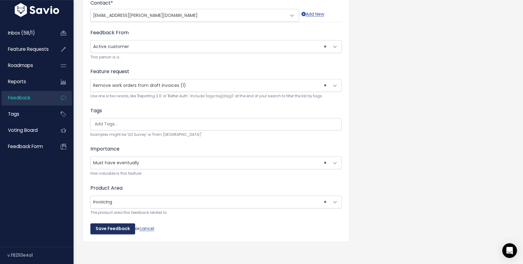
click at [110, 228] on input "Save Feedback" at bounding box center [112, 229] width 45 height 11
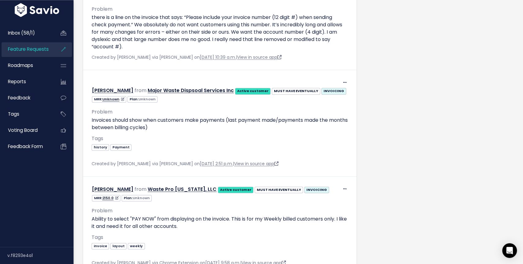
scroll to position [2109, 0]
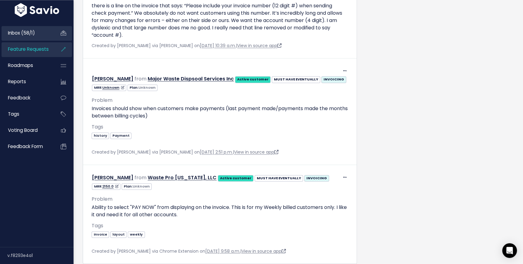
click at [30, 32] on span "Inbox (58/1)" at bounding box center [21, 33] width 27 height 6
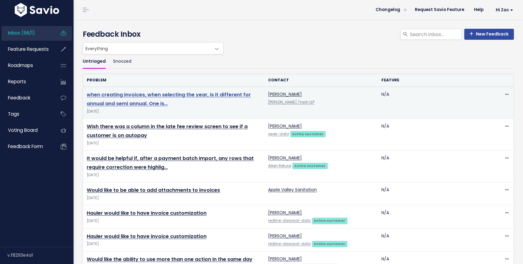
click at [201, 97] on link "when creating invoices, when selecting the year, is it different for annual and…" at bounding box center [169, 99] width 164 height 16
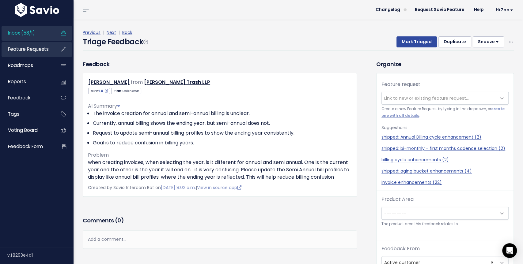
click at [36, 49] on span "Feature Requests" at bounding box center [28, 49] width 41 height 6
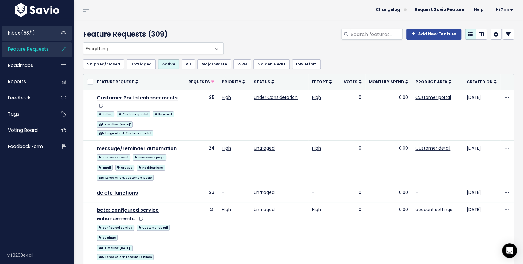
click at [32, 32] on span "Inbox (58/1)" at bounding box center [21, 33] width 27 height 6
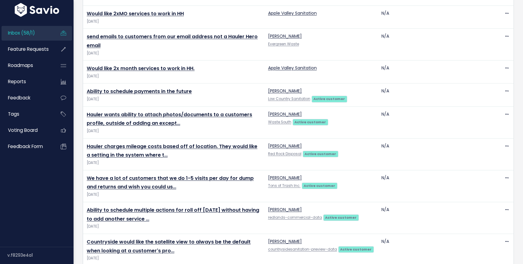
scroll to position [1344, 0]
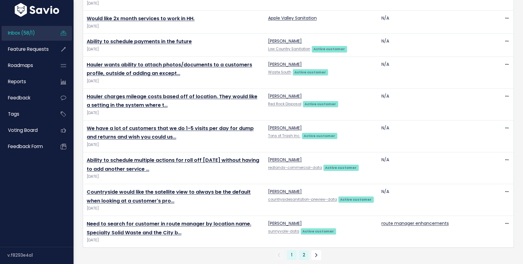
click at [304, 251] on link "2" at bounding box center [304, 256] width 10 height 10
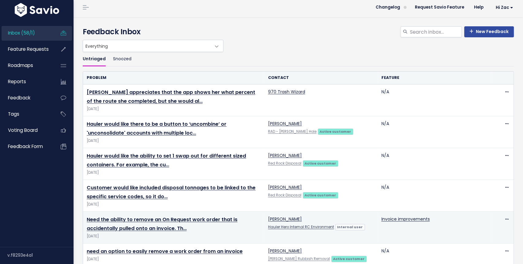
scroll to position [89, 0]
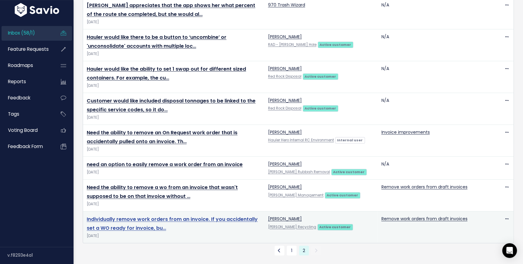
click at [133, 227] on link "Individually remove work orders from an invoice. If you accidentally set a WO r…" at bounding box center [172, 224] width 171 height 16
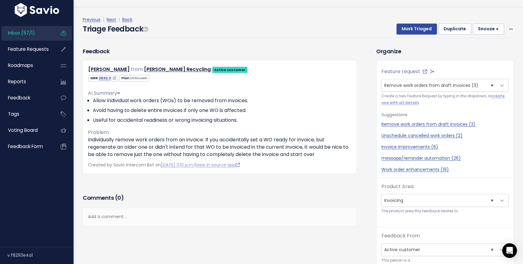
scroll to position [13, 0]
click at [509, 249] on icon "Open Intercom Messenger" at bounding box center [509, 251] width 7 height 8
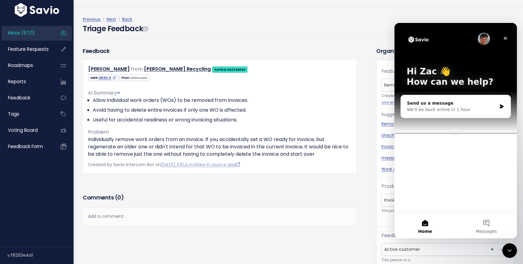
scroll to position [0, 0]
click at [513, 252] on div "Close Intercom Messenger" at bounding box center [508, 250] width 15 height 15
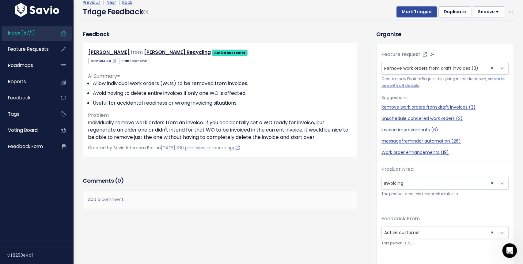
scroll to position [10, 0]
click at [417, 14] on button "Mark Triaged" at bounding box center [416, 11] width 40 height 11
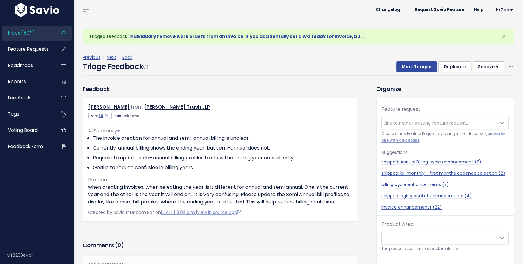
scroll to position [20, 0]
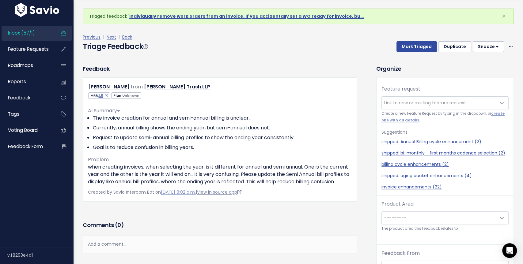
click at [230, 195] on link "View in source app" at bounding box center [219, 192] width 44 height 6
click at [424, 89] on div "Feature request --------- Link to new or existing feature request... Create a n…" at bounding box center [444, 140] width 137 height 110
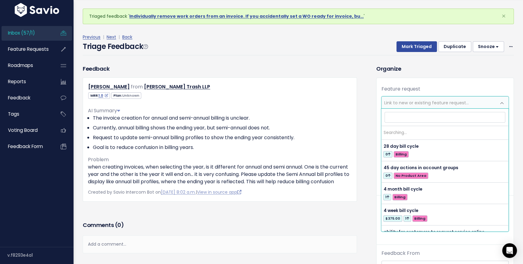
click at [423, 98] on span "Link to new or existing feature request..." at bounding box center [439, 103] width 114 height 12
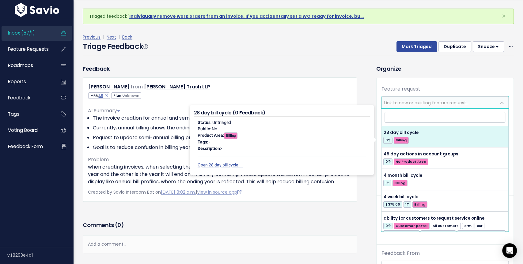
click at [428, 85] on div "Feature request --------- Link to new or existing feature request... Create a n…" at bounding box center [444, 140] width 137 height 110
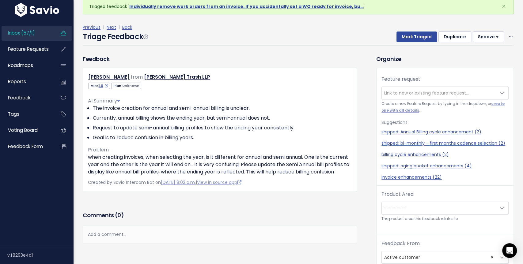
scroll to position [10, 0]
click at [470, 95] on span "Link to new or existing feature request..." at bounding box center [439, 93] width 114 height 12
click at [333, 54] on div "Previous | Next | Back Triage Feedback Mark Triaged Duplicate Snooze 1 day 3 da…" at bounding box center [301, 34] width 436 height 40
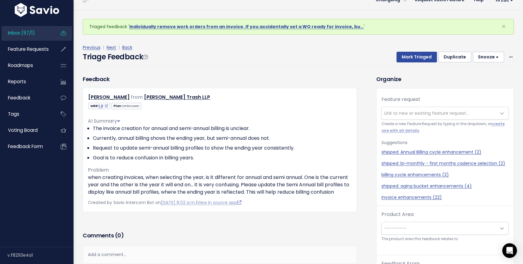
scroll to position [0, 0]
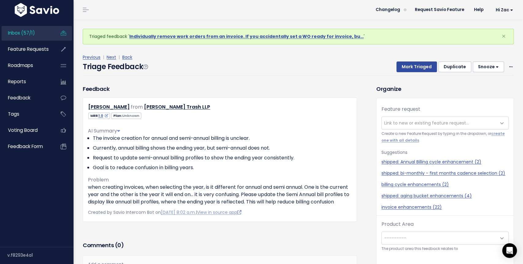
click at [454, 121] on span "Link to new or existing feature request..." at bounding box center [426, 123] width 85 height 6
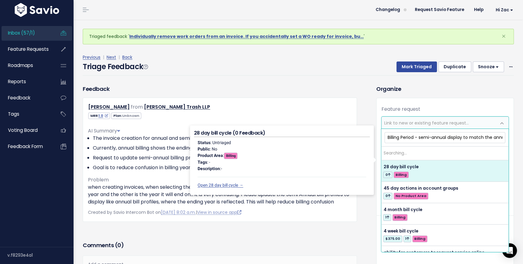
scroll to position [0, 15]
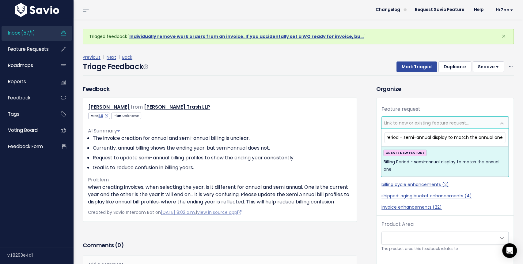
type input "Billing Period - semi-annual display to match the annual one"
click at [404, 167] on span "Billing Period - semi-annual display to match the annual one" at bounding box center [444, 166] width 123 height 15
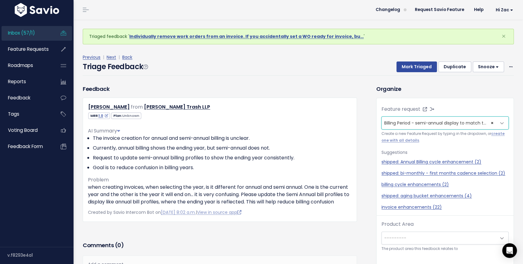
scroll to position [3, 0]
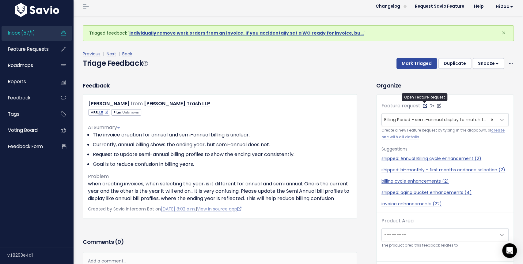
click at [424, 107] on icon at bounding box center [425, 106] width 4 height 4
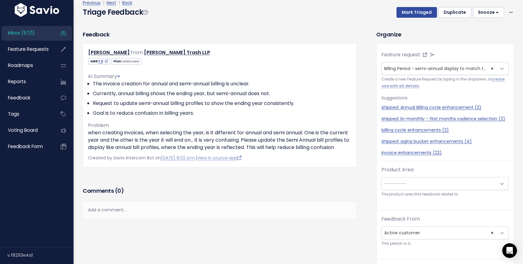
scroll to position [86, 0]
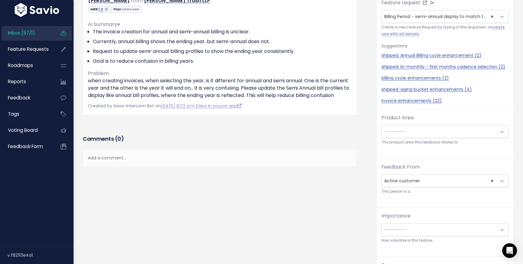
click at [408, 139] on small "The product area this feedback relates to" at bounding box center [444, 142] width 127 height 6
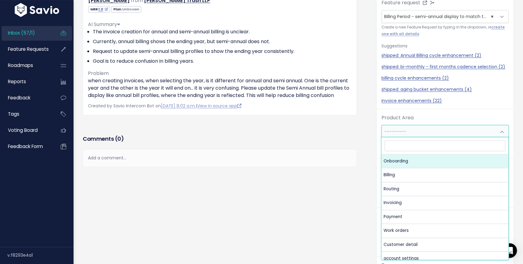
click at [407, 136] on span "---------" at bounding box center [439, 132] width 114 height 12
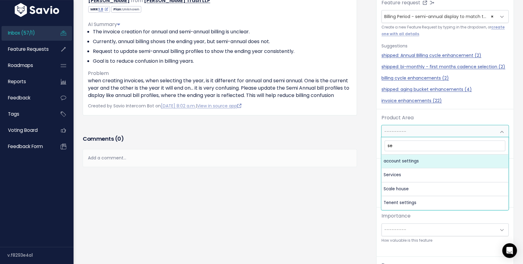
type input "set"
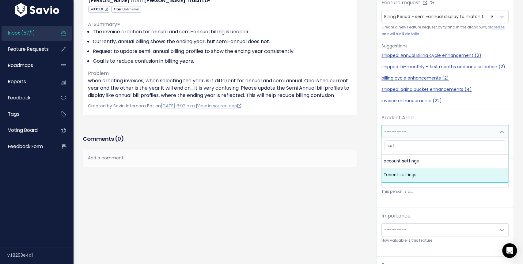
select select "MAIN:TENENT_SETTINGS"
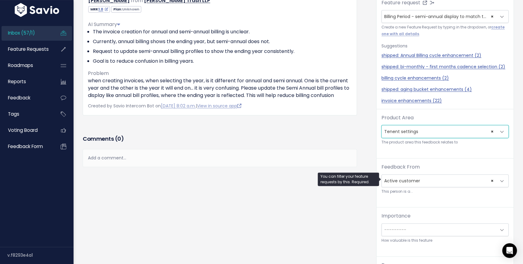
scroll to position [108, 0]
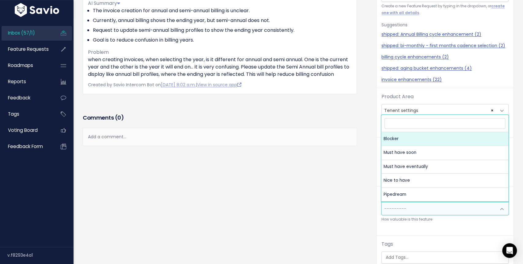
click at [407, 208] on span "---------" at bounding box center [439, 209] width 114 height 12
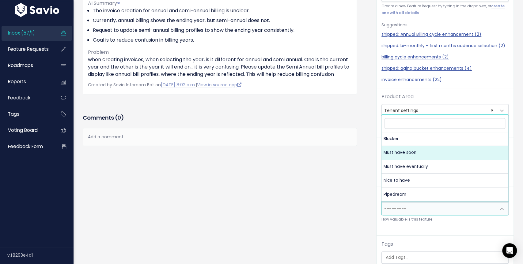
select select "MUST_HAVE"
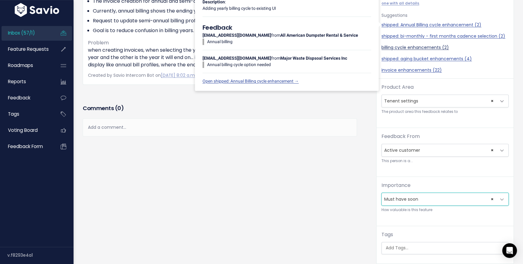
scroll to position [0, 0]
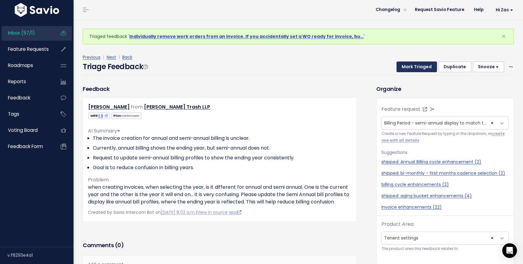
click at [411, 66] on button "Mark Triaged" at bounding box center [416, 67] width 40 height 11
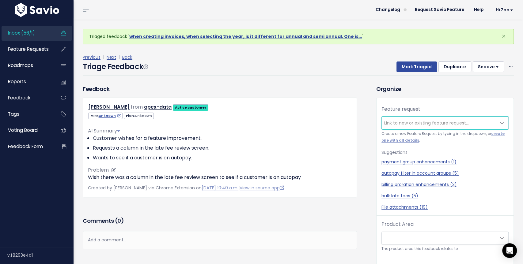
scroll to position [20, 0]
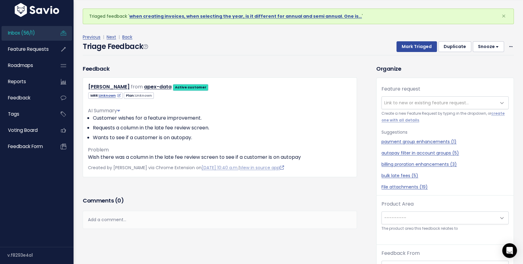
click at [198, 222] on div "Add a comment..." at bounding box center [220, 220] width 274 height 18
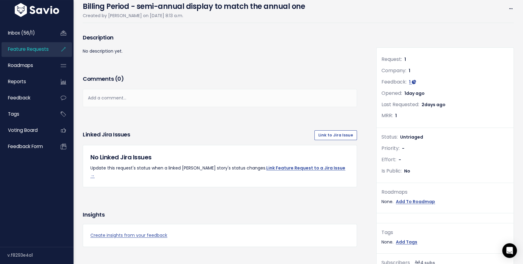
scroll to position [39, 0]
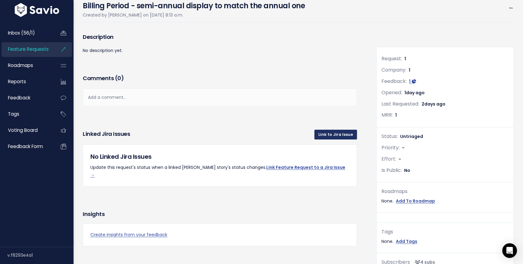
click at [334, 133] on link "Link to Jira Issue" at bounding box center [335, 135] width 43 height 10
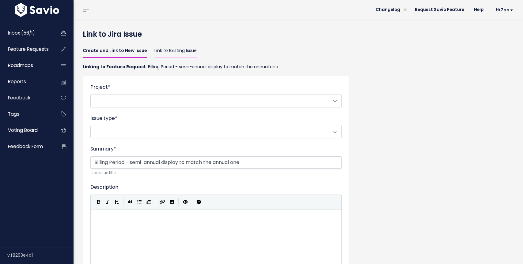
click at [168, 50] on link "Link to Existing Issue" at bounding box center [175, 51] width 42 height 14
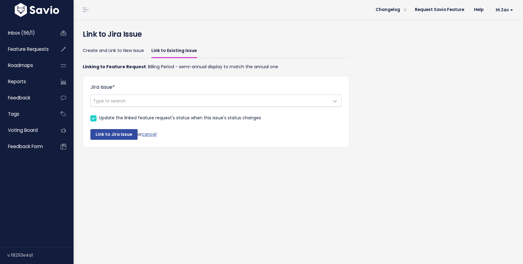
click at [170, 89] on div "Jira Issue * Type to search" at bounding box center [215, 95] width 251 height 23
click at [168, 96] on span "Type to search" at bounding box center [210, 101] width 238 height 12
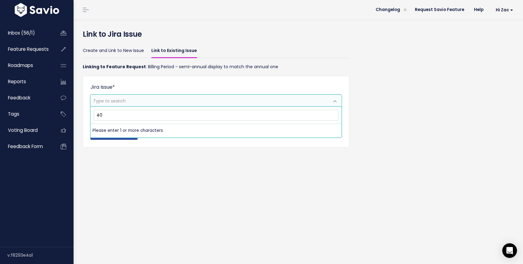
type input "4"
type input "wolv-40444"
click at [222, 99] on span "Type to search" at bounding box center [210, 101] width 238 height 12
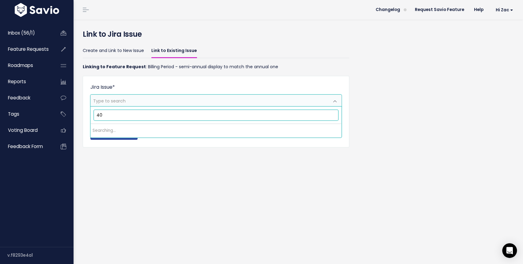
type input "4"
type input "BIlling profile"
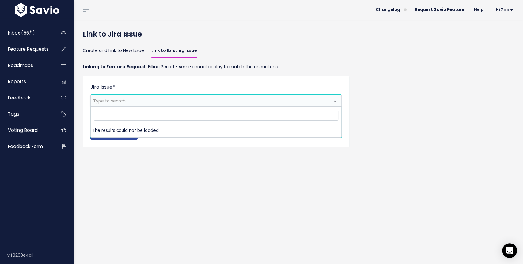
click at [392, 81] on div "Create and Link to New Issue Link to Existing Issue Linking to Feature Request …" at bounding box center [298, 101] width 440 height 119
click at [282, 100] on span "Type to search" at bounding box center [210, 101] width 238 height 12
type input "4"
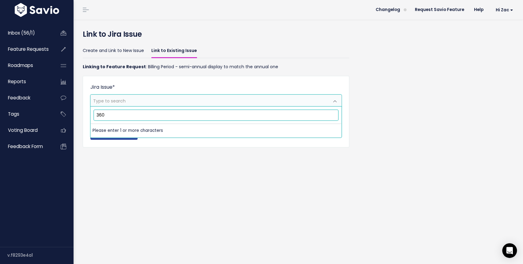
type input "3600"
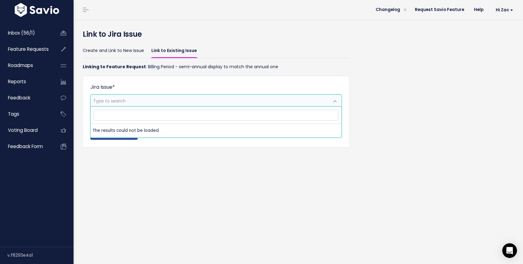
click at [72, 235] on div "Inbox (56/1) Feature Requests Roadmaps Reports" at bounding box center [37, 132] width 74 height 229
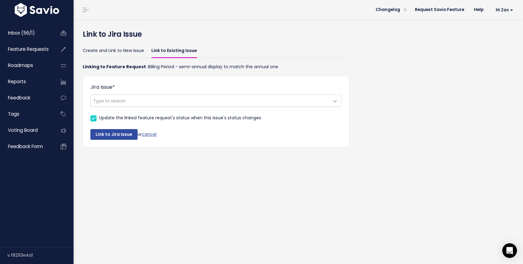
click at [131, 211] on div "Link to Jira Issue Create and Link to New Issue Link to Existing Issue Linking …" at bounding box center [298, 142] width 449 height 245
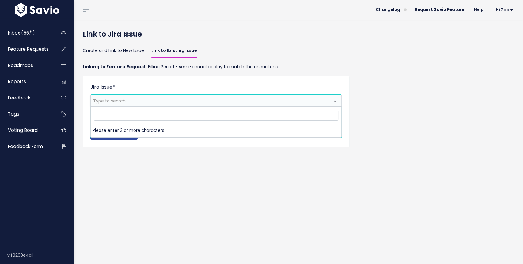
click at [178, 102] on span "Type to search" at bounding box center [210, 101] width 238 height 12
type input "4044"
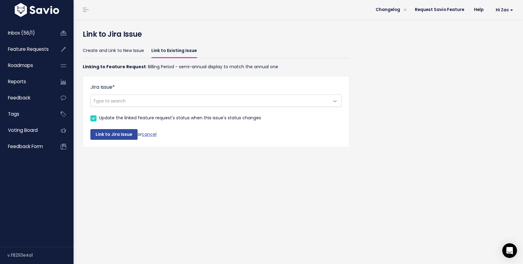
click at [203, 193] on div "Link to Jira Issue Create and Link to New Issue Link to Existing Issue Linking …" at bounding box center [298, 142] width 449 height 245
click at [108, 53] on link "Create and Link to New Issue" at bounding box center [113, 51] width 61 height 14
click at [163, 57] on link "Link to Existing Issue" at bounding box center [174, 51] width 46 height 14
click at [213, 97] on span "Type to search" at bounding box center [210, 101] width 238 height 12
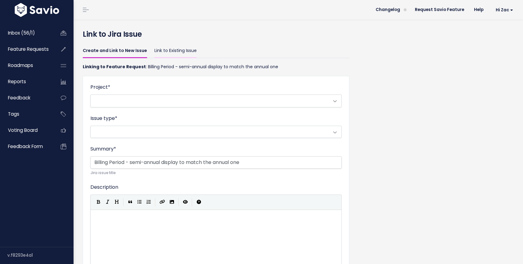
click at [164, 52] on link "Link to Existing Issue" at bounding box center [175, 51] width 42 height 14
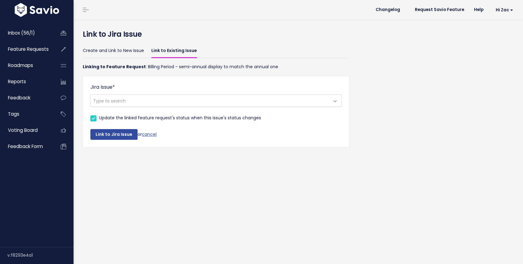
click at [150, 100] on span "Type to search" at bounding box center [210, 101] width 238 height 12
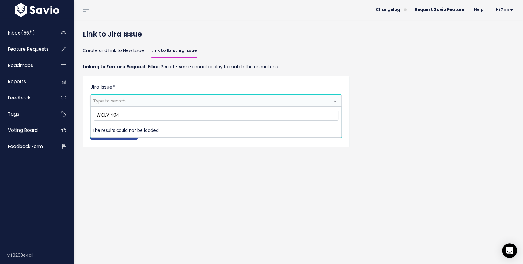
type input "WOLV 4044"
click at [202, 164] on div "Link to Jira Issue Create and Link to New Issue Link to Existing Issue Linking …" at bounding box center [298, 142] width 449 height 245
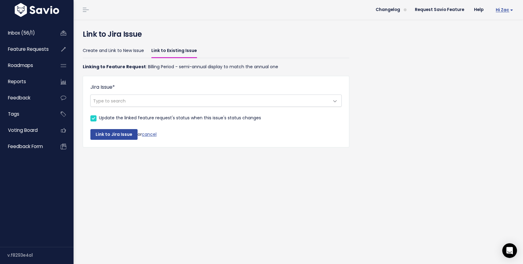
click at [504, 10] on span "Hi Zac" at bounding box center [504, 10] width 17 height 5
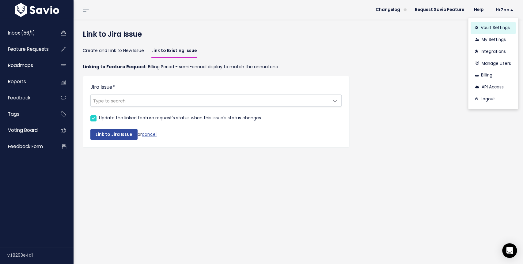
click at [492, 28] on link "Vault Settings" at bounding box center [492, 28] width 45 height 12
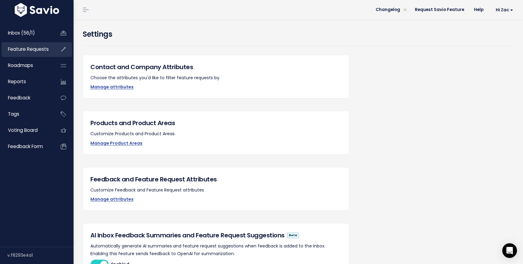
click at [32, 49] on span "Feature Requests" at bounding box center [28, 49] width 41 height 6
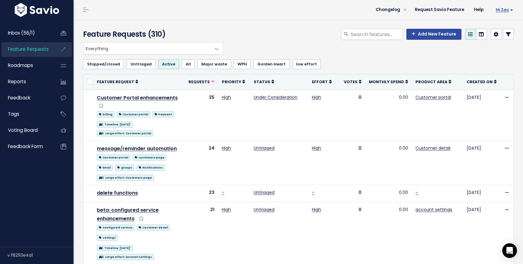
click at [504, 12] on span "Hi Zac" at bounding box center [504, 10] width 17 height 5
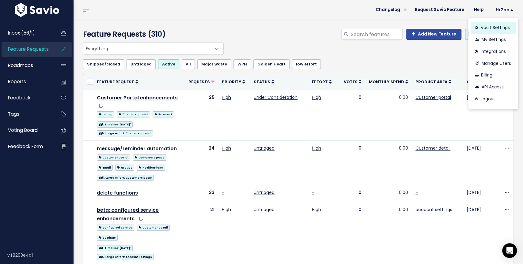
click at [497, 28] on link "Vault Settings" at bounding box center [492, 28] width 45 height 12
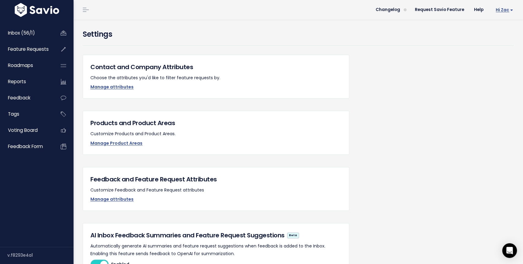
click at [508, 10] on span "Hi Zac" at bounding box center [504, 10] width 17 height 5
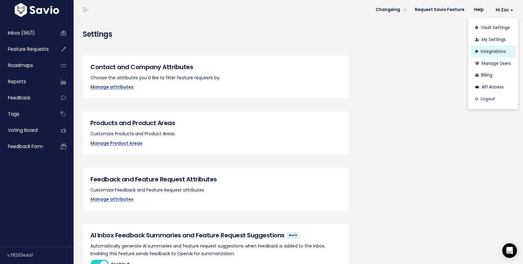
click at [492, 53] on link "Integrations" at bounding box center [492, 52] width 45 height 12
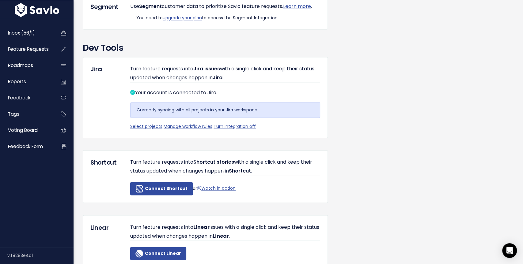
scroll to position [573, 0]
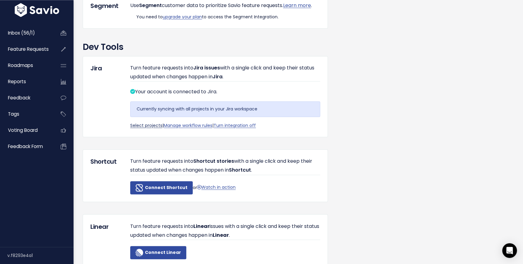
click at [145, 129] on link "Select projects" at bounding box center [146, 126] width 32 height 6
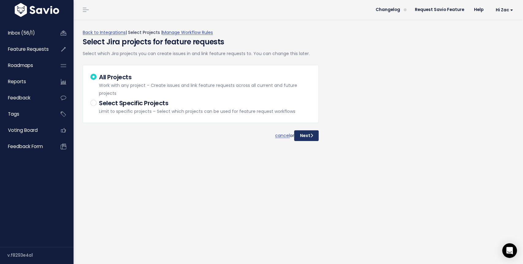
click at [313, 135] on button "Next" at bounding box center [306, 135] width 25 height 11
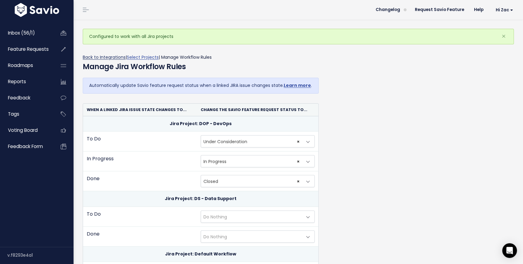
click at [105, 56] on link "Back to Integrations" at bounding box center [104, 57] width 43 height 6
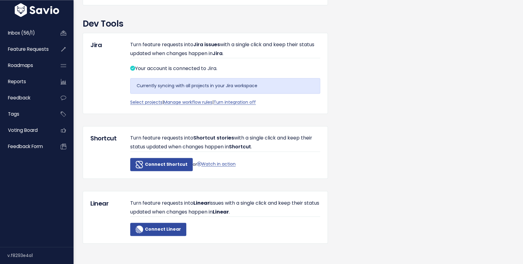
scroll to position [602, 0]
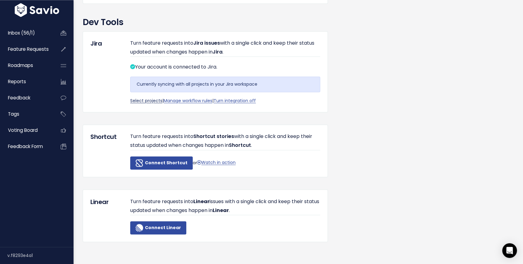
click at [153, 103] on link "Select projects" at bounding box center [146, 101] width 32 height 6
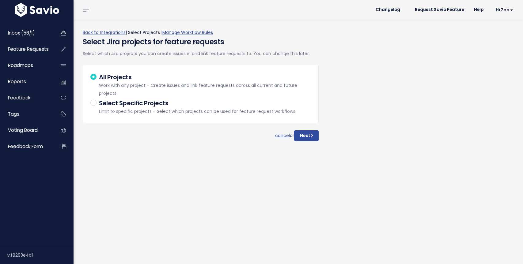
select select
click at [104, 106] on h5 "Select Specific Projects" at bounding box center [197, 103] width 196 height 9
click at [103, 103] on input "Select Specific Projects Limit to specific projects – Select which projects can…" at bounding box center [101, 101] width 4 height 4
radio input "true"
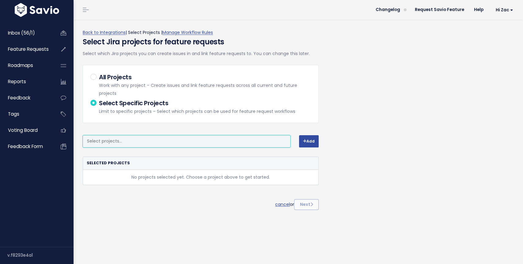
click at [174, 143] on input "search" at bounding box center [188, 142] width 207 height 8
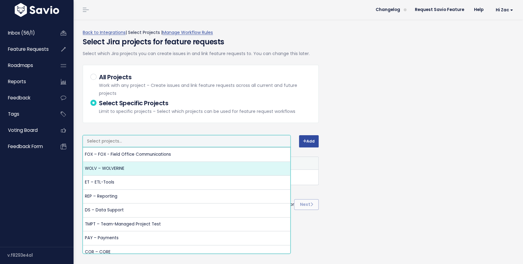
select select "10020"
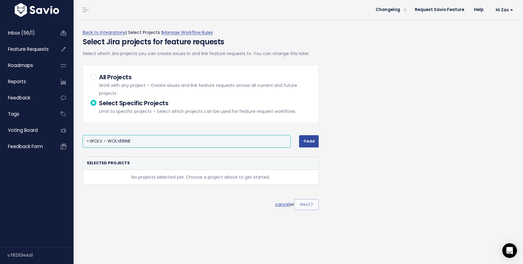
scroll to position [7, 0]
click at [303, 145] on button "Add" at bounding box center [309, 141] width 20 height 12
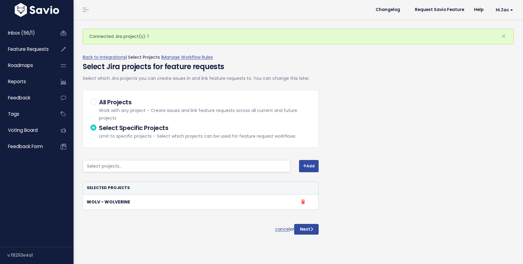
select select
click at [304, 230] on button "Next" at bounding box center [306, 229] width 25 height 11
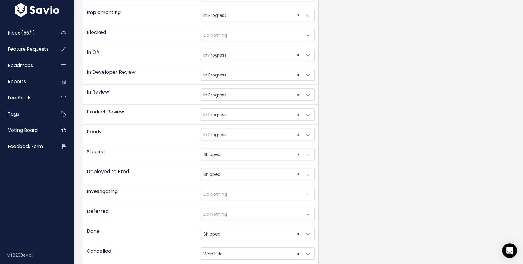
scroll to position [196, 0]
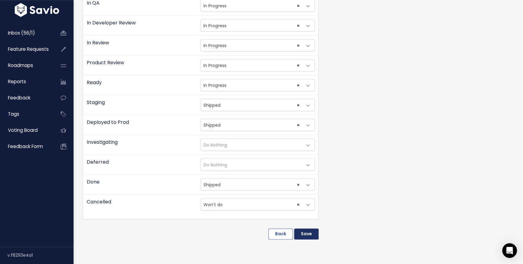
click at [301, 233] on input "Save" at bounding box center [306, 234] width 25 height 11
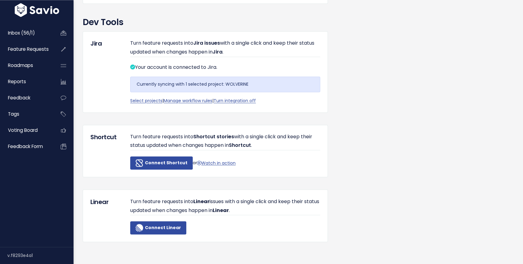
scroll to position [626, 0]
click at [37, 32] on link "Inbox (56/1)" at bounding box center [26, 33] width 49 height 14
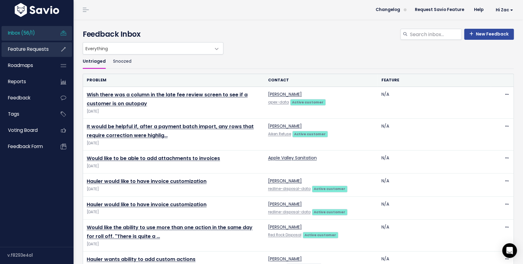
click at [17, 52] on span "Feature Requests" at bounding box center [28, 49] width 41 height 6
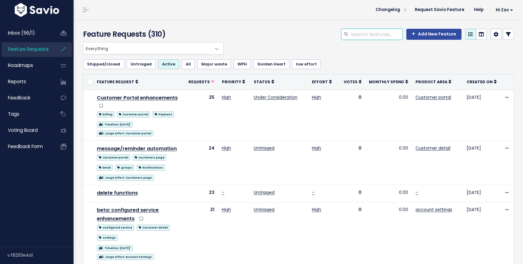
click at [368, 36] on input "search" at bounding box center [376, 34] width 52 height 11
type input "billing"
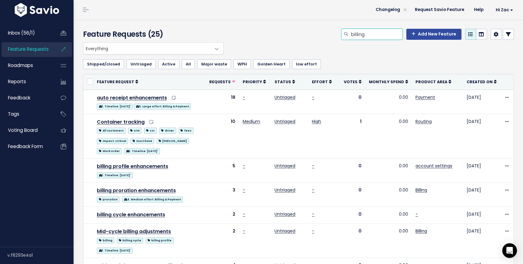
click at [375, 36] on input "billing" at bounding box center [376, 34] width 52 height 11
type input "billing period"
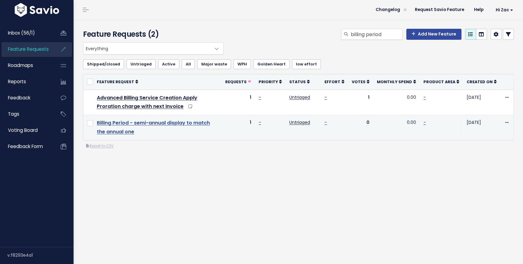
click at [184, 123] on link "Billing Period - semi-annual display to match the annual one" at bounding box center [153, 127] width 113 height 16
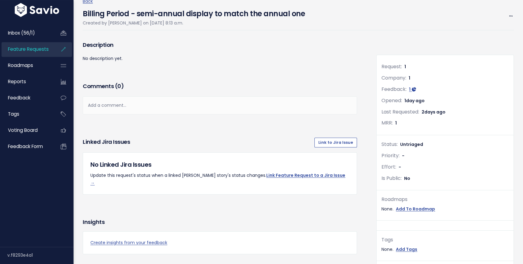
scroll to position [41, 0]
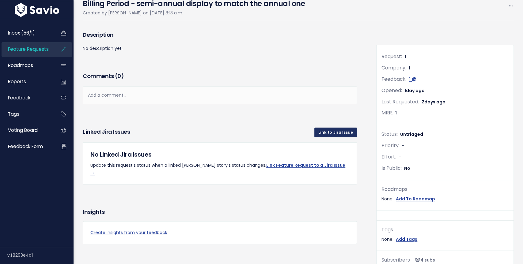
click at [340, 133] on link "Link to Jira Issue" at bounding box center [335, 133] width 43 height 10
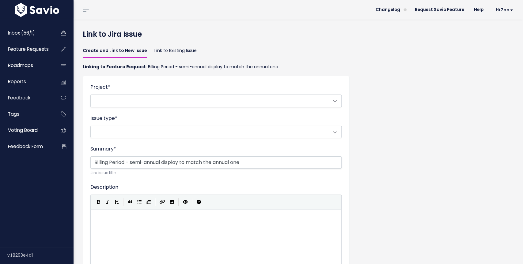
scroll to position [1, 0]
click at [171, 50] on link "Link to Existing Issue" at bounding box center [175, 50] width 42 height 14
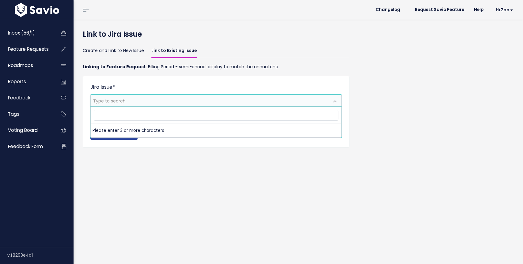
click at [167, 98] on span "Type to search" at bounding box center [210, 101] width 238 height 12
type input "4"
click at [105, 115] on input "WOlv-4044" at bounding box center [216, 115] width 245 height 11
type input "4044"
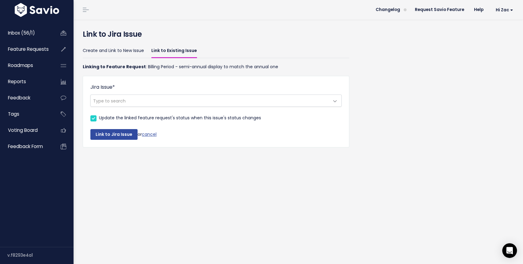
click at [126, 177] on div "Link to Jira Issue Create and Link to New Issue Link to Existing Issue Linking …" at bounding box center [298, 142] width 449 height 245
click at [139, 104] on span "Type to search" at bounding box center [210, 101] width 238 height 12
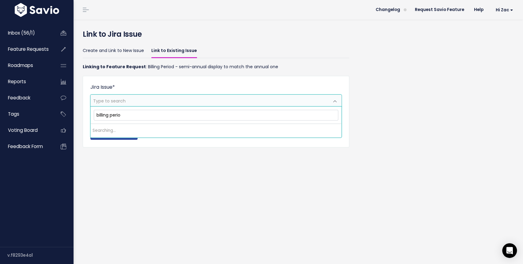
type input "billing period"
click at [221, 192] on div "Link to Jira Issue Create and Link to New Issue Link to Existing Issue Linking …" at bounding box center [298, 142] width 449 height 245
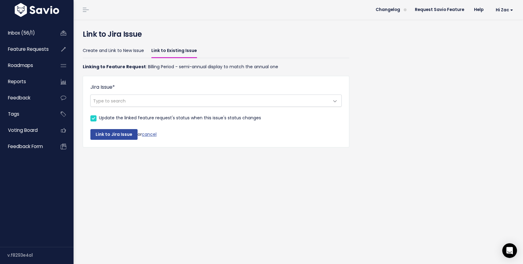
click at [221, 192] on div "Link to Jira Issue Create and Link to New Issue Link to Existing Issue Linking …" at bounding box center [298, 142] width 449 height 245
click at [504, 247] on div "Open Intercom Messenger" at bounding box center [509, 251] width 16 height 16
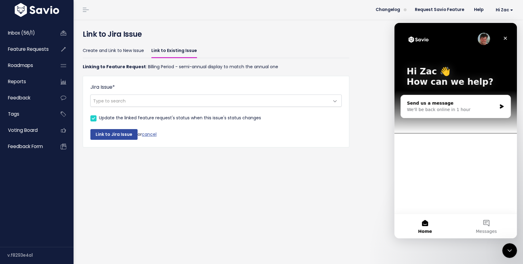
click at [509, 108] on div "Send us a message We'll be back online in 1 hour" at bounding box center [456, 106] width 110 height 23
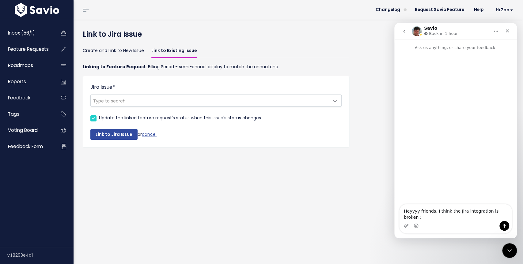
type textarea "Heyyyy friends, I think the Jira integration is broken :/"
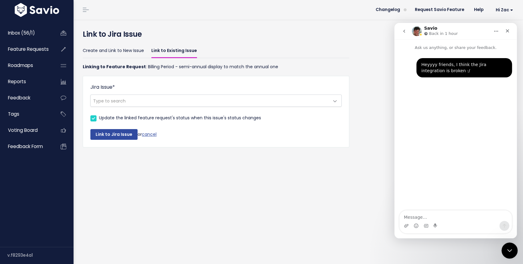
click at [505, 251] on icon "Close Intercom Messenger" at bounding box center [508, 249] width 7 height 7
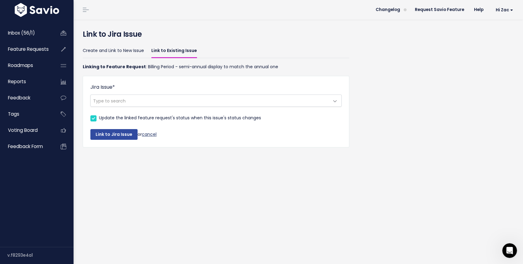
click at [150, 136] on link "cancel" at bounding box center [149, 134] width 15 height 6
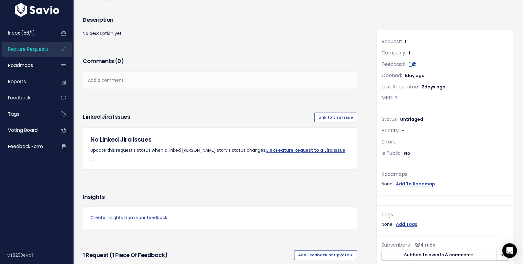
scroll to position [10, 0]
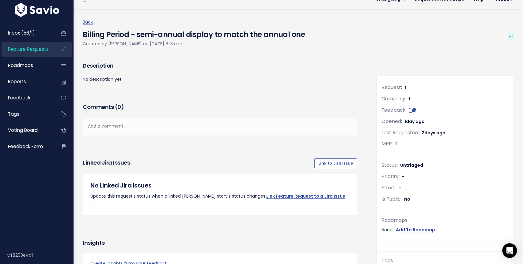
click at [509, 38] on icon at bounding box center [510, 37] width 3 height 4
click at [347, 142] on div "Comments ( 0 ) Add a comment... | | | | Add a comment... xxxxxxxxxx These are n…" at bounding box center [219, 128] width 283 height 52
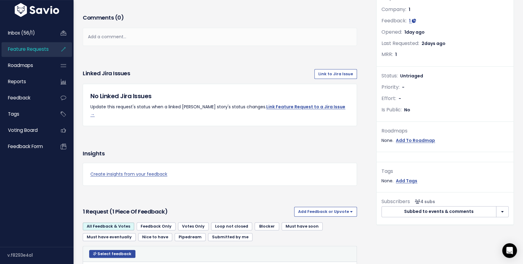
scroll to position [0, 0]
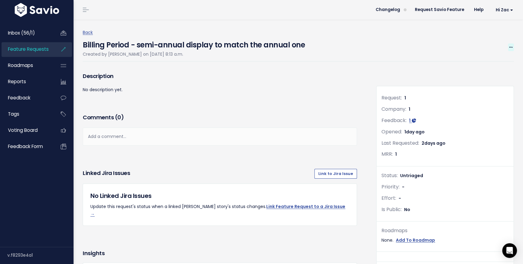
click at [511, 49] on icon at bounding box center [510, 48] width 3 height 4
click at [490, 65] on link "Edit" at bounding box center [489, 65] width 45 height 12
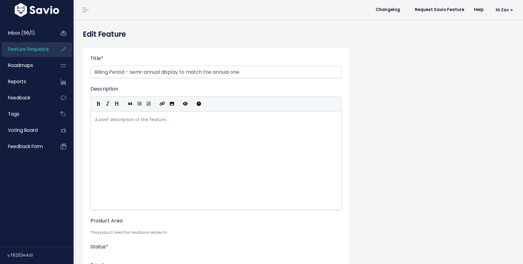
select select
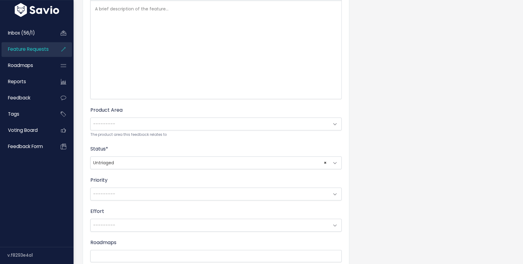
scroll to position [135, 0]
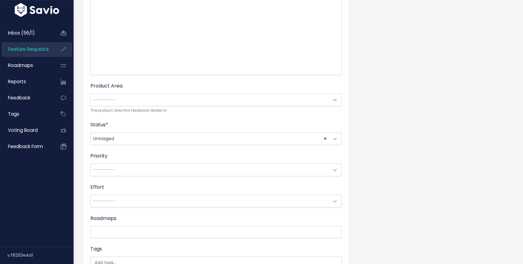
click at [168, 98] on span "---------" at bounding box center [210, 100] width 238 height 12
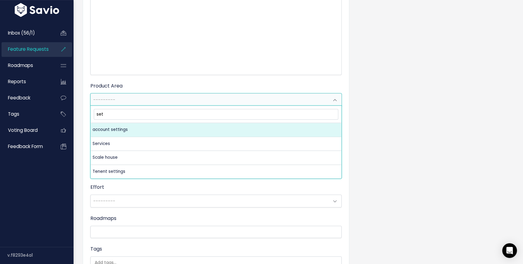
type input "sett"
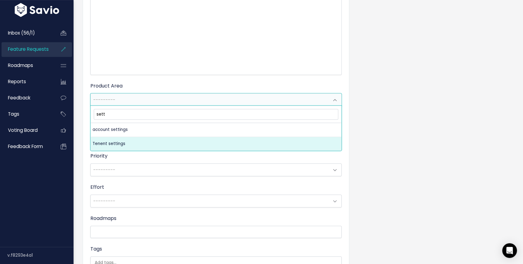
select select "MAIN:TENENT_SETTINGS"
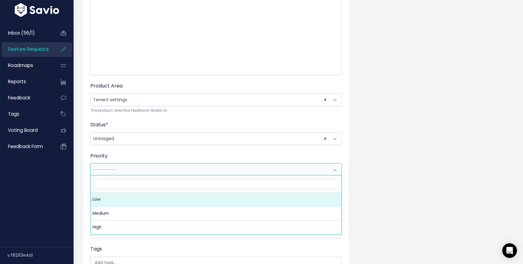
click at [137, 170] on span "---------" at bounding box center [210, 170] width 238 height 12
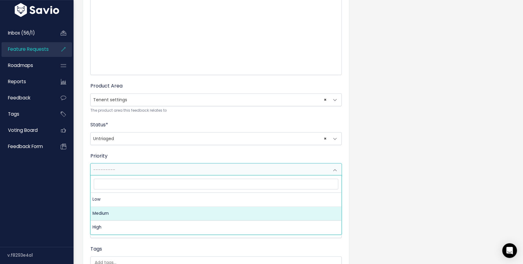
select select "2_MEDIUM"
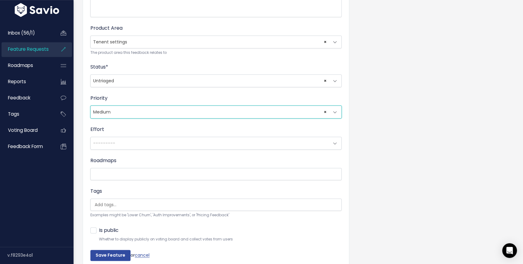
scroll to position [220, 0]
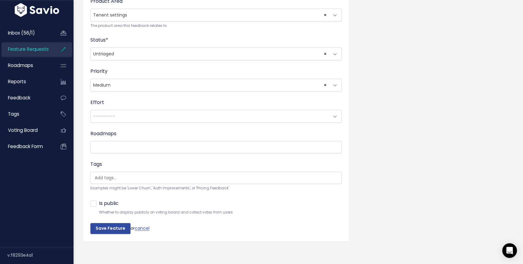
click at [124, 118] on span "---------" at bounding box center [210, 116] width 238 height 12
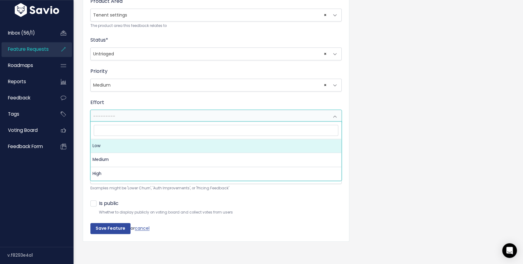
select select "1_LOW"
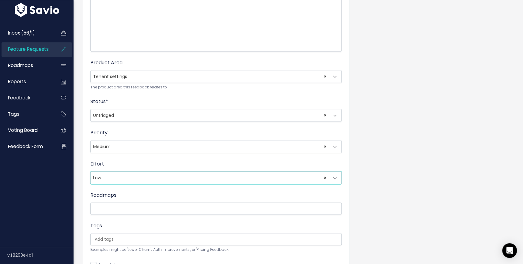
scroll to position [93, 0]
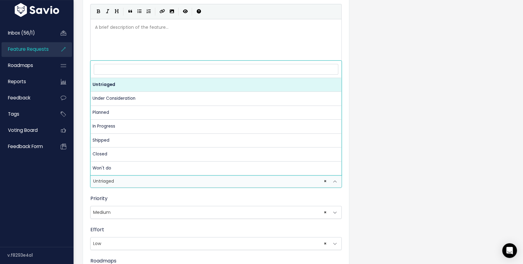
click at [126, 180] on span "× Untriaged" at bounding box center [210, 181] width 238 height 12
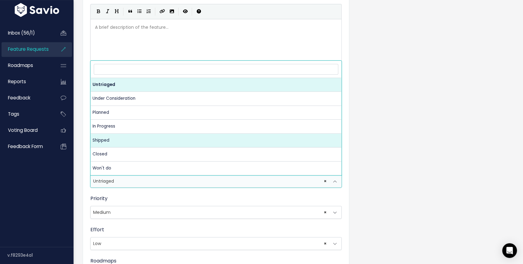
select select "SHIPPED"
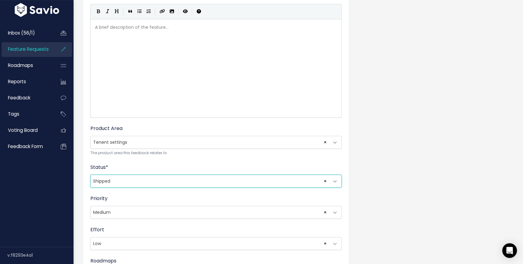
scroll to position [220, 0]
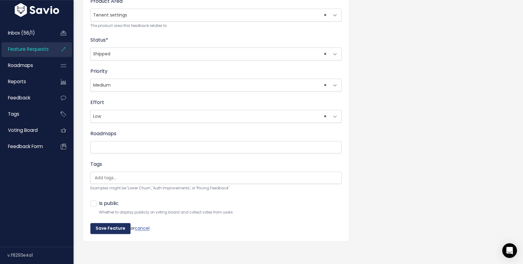
click at [100, 226] on input "Save Feature" at bounding box center [110, 228] width 40 height 11
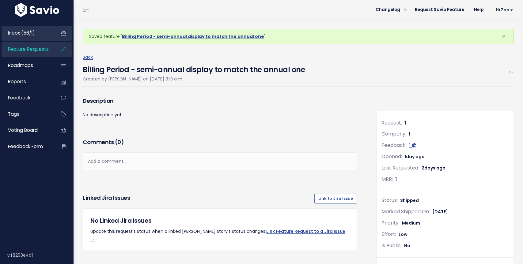
click at [36, 33] on link "Inbox (56/1)" at bounding box center [26, 33] width 49 height 14
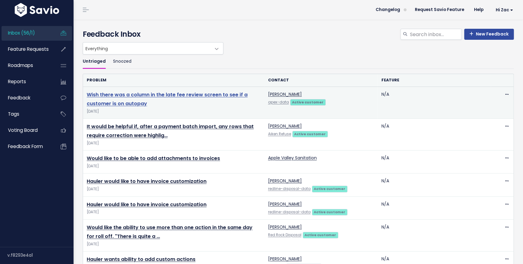
click at [125, 96] on link "Wish there was a column in the late fee review screen to see if a customer is o…" at bounding box center [167, 99] width 161 height 16
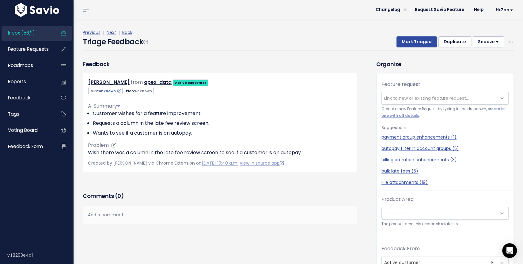
scroll to position [20, 0]
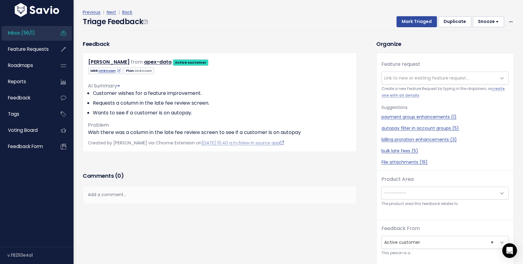
click at [210, 196] on div "Add a comment..." at bounding box center [220, 195] width 274 height 18
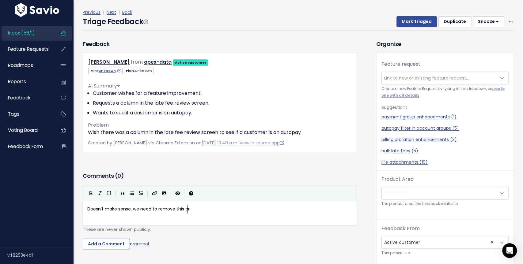
scroll to position [2, 101]
type textarea "Doesn't make sense, we need to remove this or triag"
type textarea "j"
type textarea "h t"
type textarea "g to a won;t do"
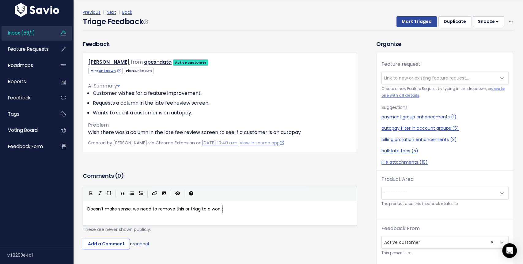
scroll to position [2, 31]
type textarea "'t do bucket"
click at [114, 242] on input "Add a Comment" at bounding box center [106, 244] width 47 height 11
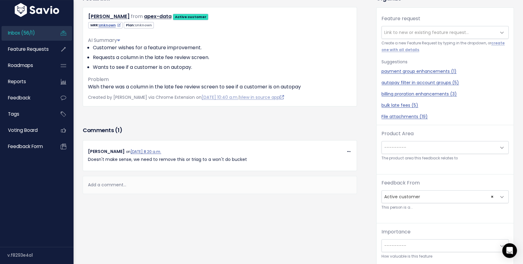
scroll to position [65, 0]
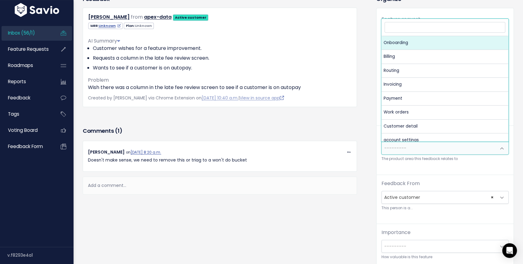
click at [409, 150] on span "---------" at bounding box center [439, 148] width 114 height 12
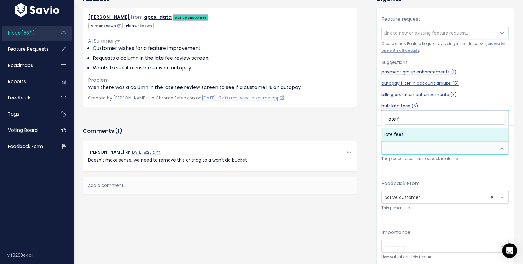
type input "late fe"
select select "MAIN:LATE_FEES"
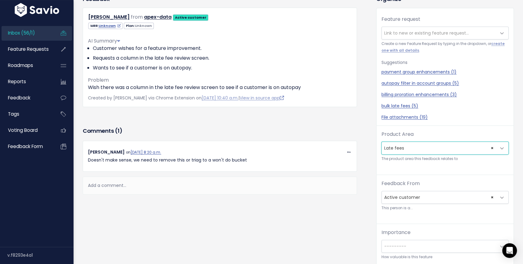
scroll to position [20, 0]
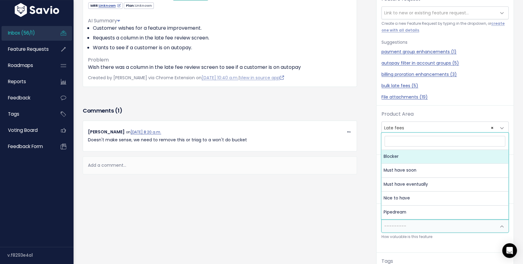
click at [408, 226] on span "---------" at bounding box center [439, 226] width 114 height 12
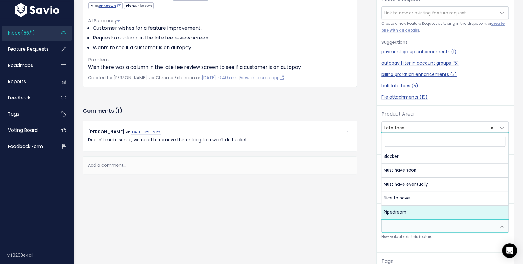
select select "PIPEDREAM"
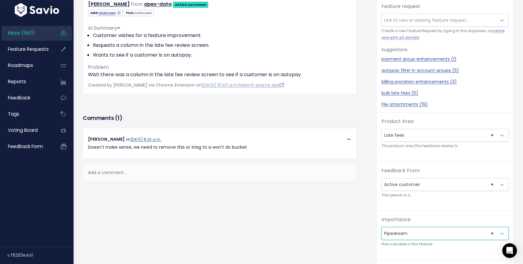
scroll to position [0, 0]
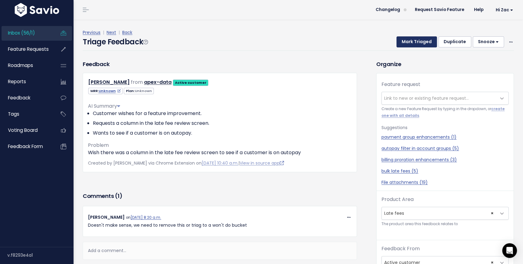
click at [410, 42] on button "Mark Triaged" at bounding box center [416, 41] width 40 height 11
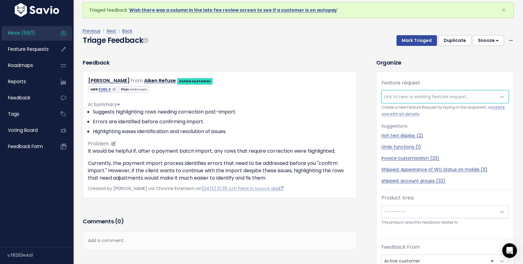
scroll to position [87, 0]
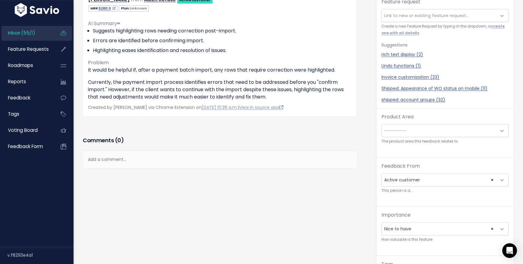
click at [116, 158] on div "Add a comment..." at bounding box center [220, 160] width 274 height 18
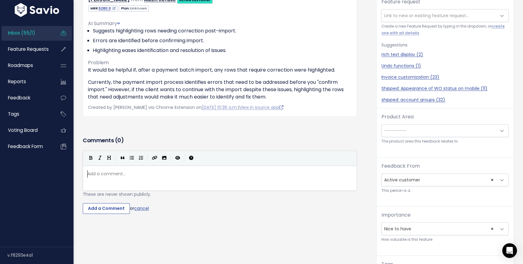
scroll to position [2, 0]
type textarea "Need to goll"
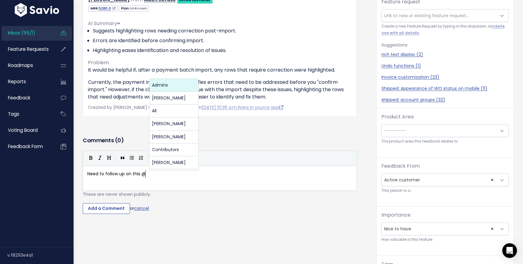
scroll to position [2, 44]
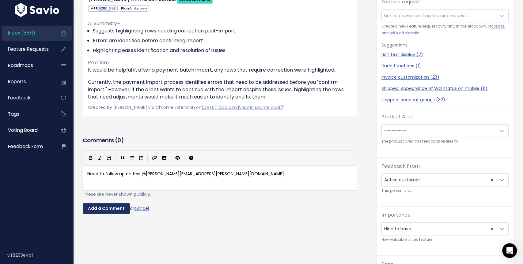
type textarea "follow up on this @erin.taylor@haulerhero.com"
click at [110, 207] on input "Add a Comment" at bounding box center [106, 208] width 47 height 11
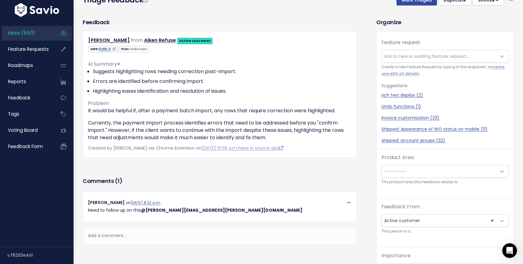
scroll to position [0, 0]
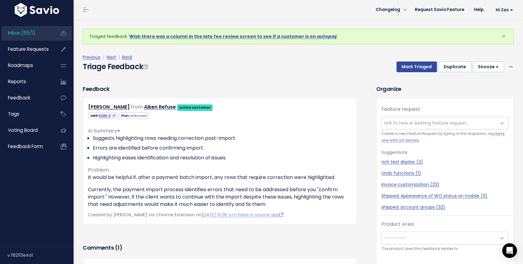
click at [473, 71] on button "Snooze" at bounding box center [488, 67] width 31 height 11
click at [480, 79] on button "1 day" at bounding box center [491, 82] width 44 height 12
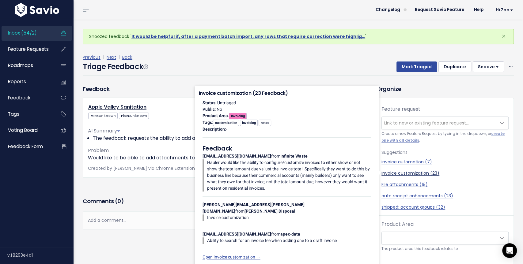
click at [396, 175] on link "Invoice customization (23)" at bounding box center [444, 173] width 127 height 6
select select "35268"
click at [399, 174] on link "Invoice customization (23)" at bounding box center [444, 173] width 127 height 6
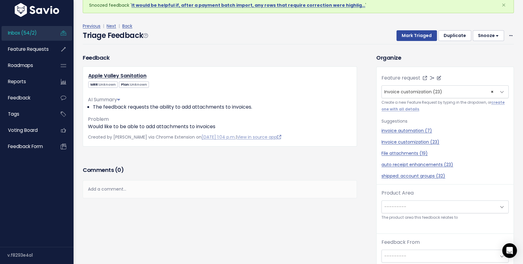
scroll to position [54, 0]
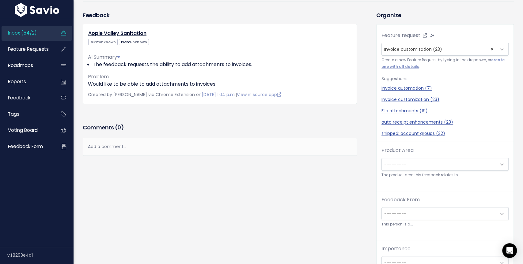
click at [402, 166] on span "---------" at bounding box center [395, 164] width 22 height 6
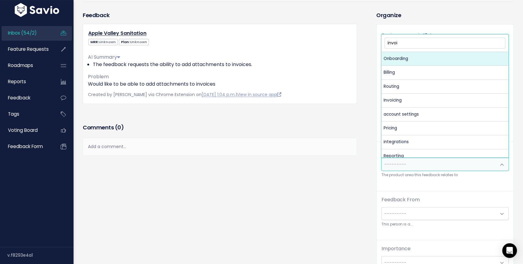
type input "invoic"
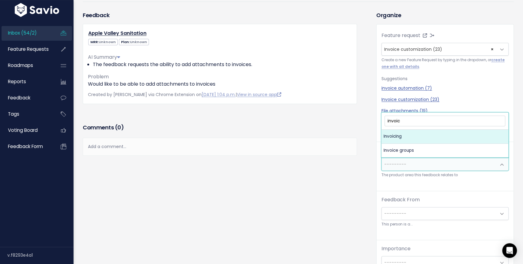
select select "MAIN:INVOICING"
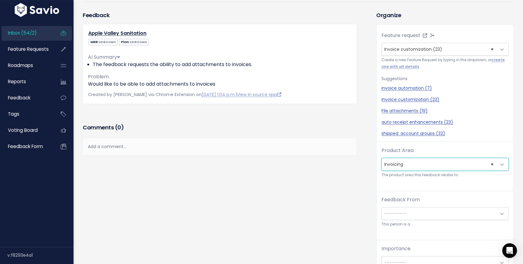
scroll to position [76, 0]
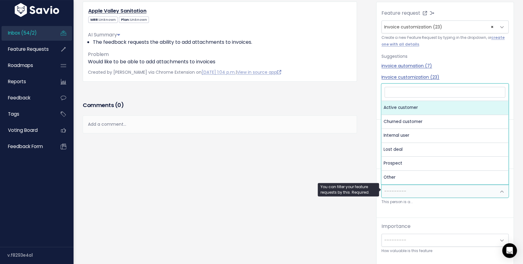
click at [409, 194] on span "---------" at bounding box center [439, 191] width 114 height 12
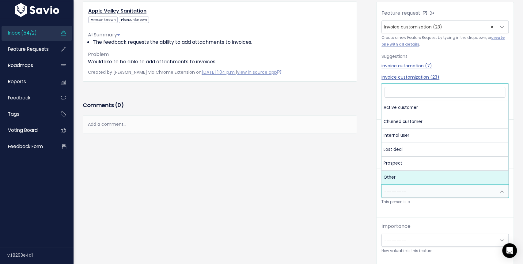
scroll to position [20, 0]
click at [293, 138] on div "Comments ( 0 ) Add a comment... | | | | Add a comment... xxxxxxxxxx These are n…" at bounding box center [219, 126] width 283 height 52
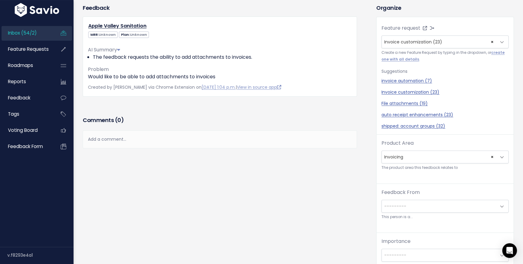
scroll to position [8, 0]
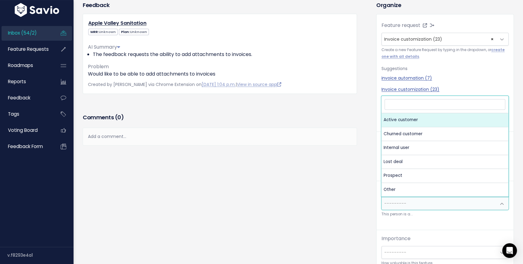
click at [394, 205] on span "---------" at bounding box center [395, 204] width 22 height 6
select select "ACTIVE"
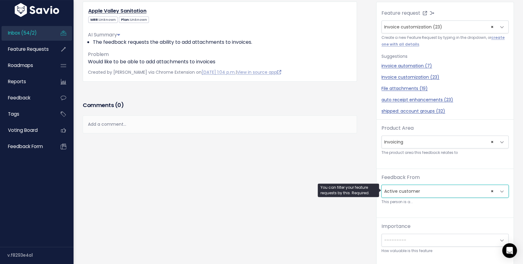
scroll to position [20, 0]
click at [400, 245] on span "---------" at bounding box center [439, 241] width 114 height 12
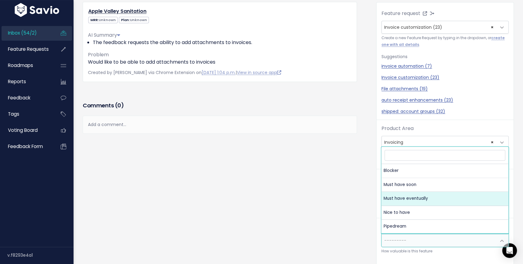
select select "MUST_HAVE_EVENTUALLY"
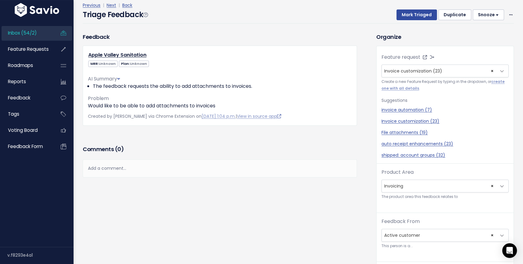
scroll to position [0, 0]
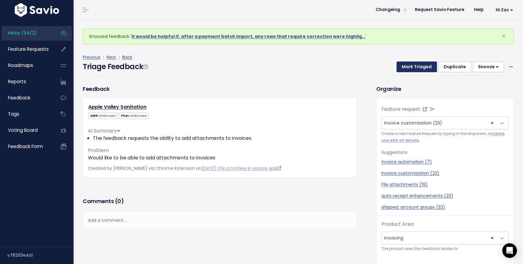
click at [419, 63] on button "Mark Triaged" at bounding box center [416, 67] width 40 height 11
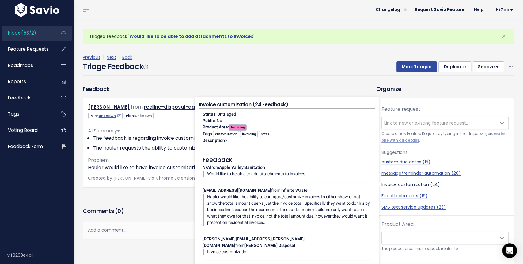
click at [411, 183] on link "Invoice customization (24)" at bounding box center [444, 185] width 127 height 6
select select "35268"
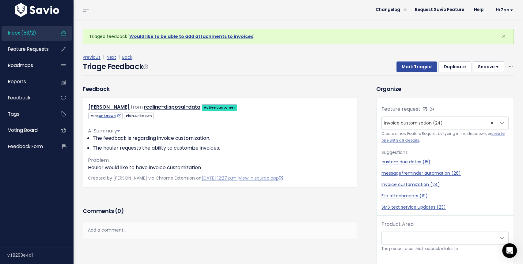
scroll to position [20, 0]
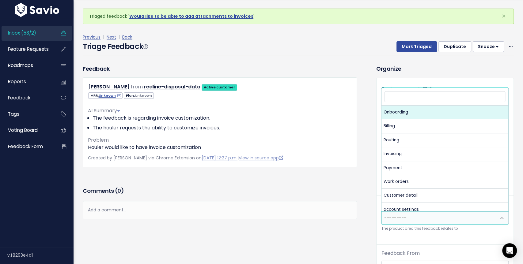
click at [412, 215] on span "---------" at bounding box center [439, 218] width 114 height 12
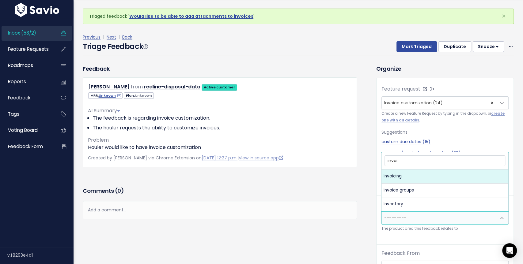
type input "invoic"
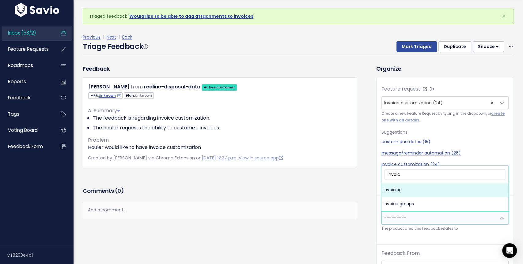
select select "MAIN:INVOICING"
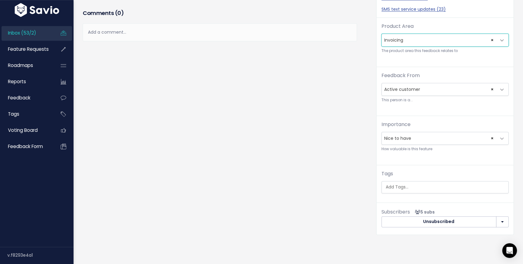
scroll to position [0, 0]
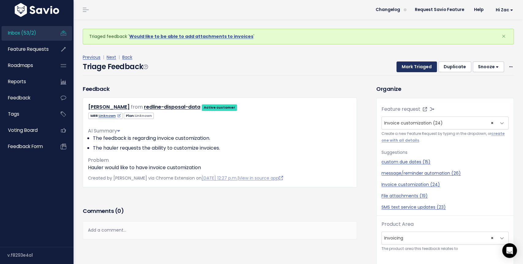
click at [412, 67] on button "Mark Triaged" at bounding box center [416, 67] width 40 height 11
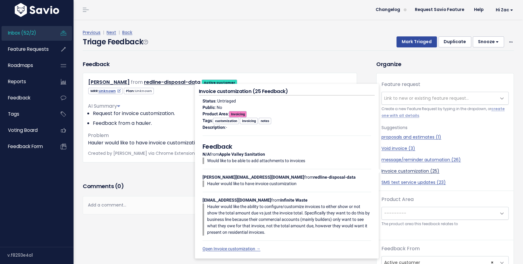
click at [403, 170] on link "Invoice customization (25)" at bounding box center [444, 171] width 127 height 6
select select "35268"
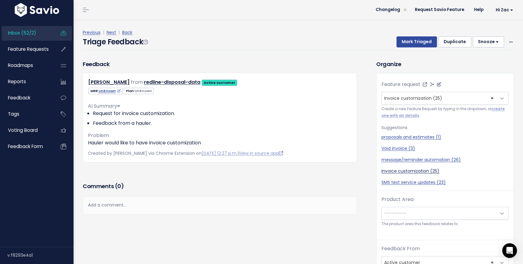
scroll to position [20, 0]
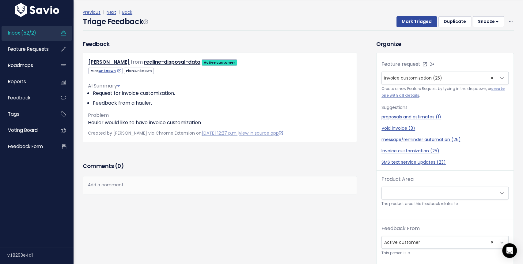
click at [404, 195] on span "---------" at bounding box center [395, 193] width 22 height 6
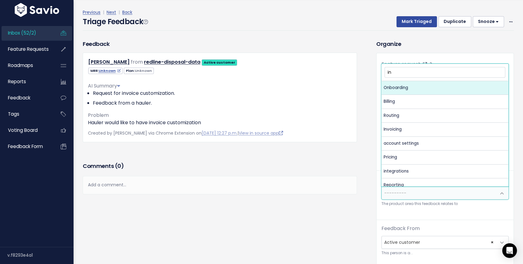
type input "inv"
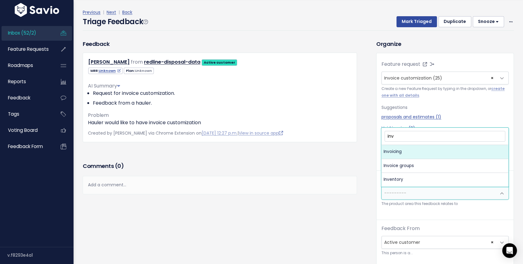
select select "MAIN:INVOICING"
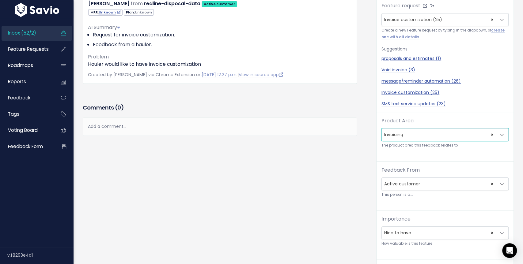
scroll to position [59, 0]
click at [418, 233] on span "× Nice to have" at bounding box center [439, 233] width 114 height 12
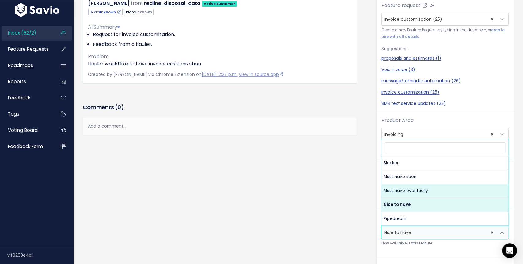
select select "MUST_HAVE_EVENTUALLY"
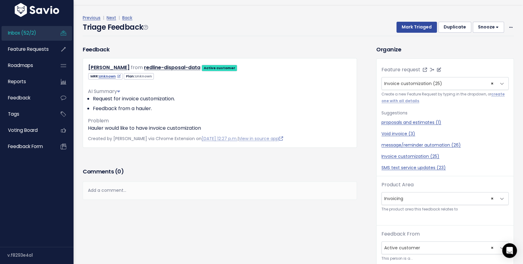
scroll to position [0, 0]
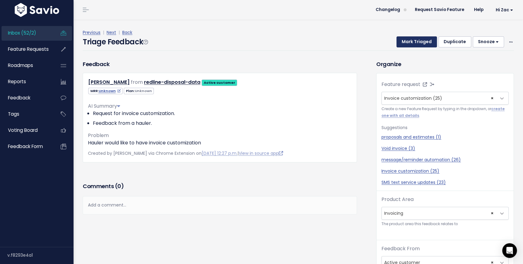
click at [404, 43] on button "Mark Triaged" at bounding box center [416, 41] width 40 height 11
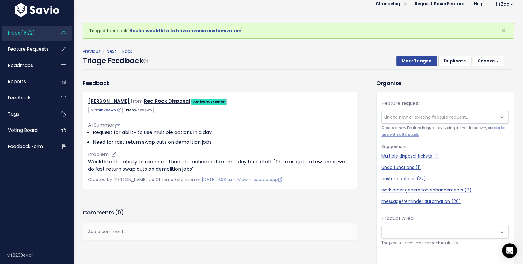
scroll to position [8, 0]
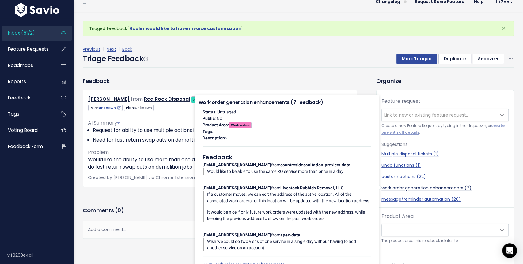
click at [406, 187] on link "work order generation enhancements (7)" at bounding box center [444, 188] width 127 height 6
select select "38883"
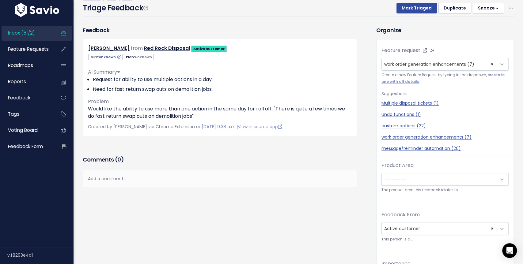
scroll to position [73, 0]
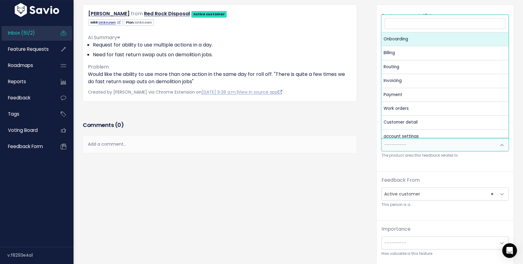
click at [416, 145] on span "---------" at bounding box center [439, 145] width 114 height 12
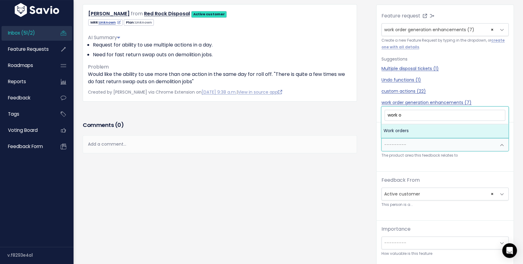
type input "work or"
select select "MAIN:WORK_ORDERS"
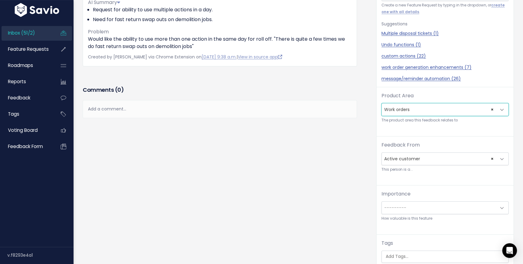
scroll to position [119, 0]
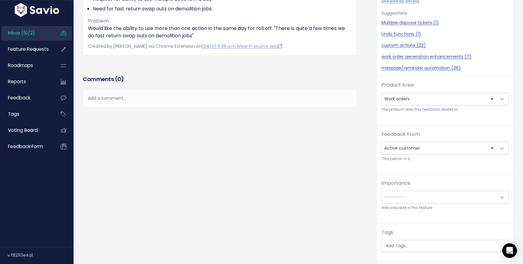
click at [410, 198] on span "---------" at bounding box center [439, 197] width 114 height 12
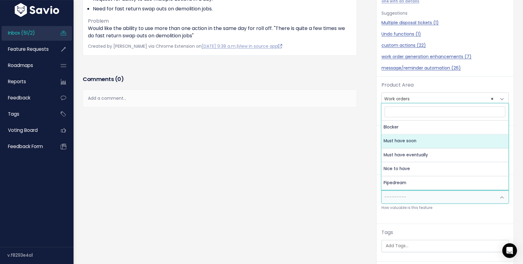
select select "MUST_HAVE"
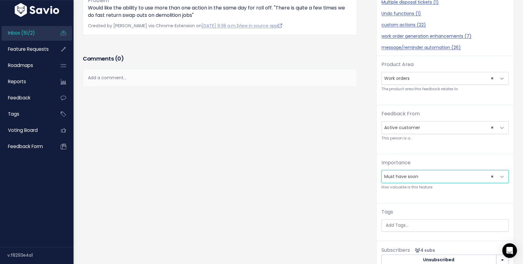
scroll to position [0, 0]
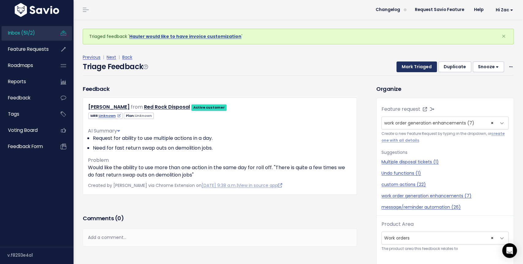
click at [425, 69] on button "Mark Triaged" at bounding box center [416, 67] width 40 height 11
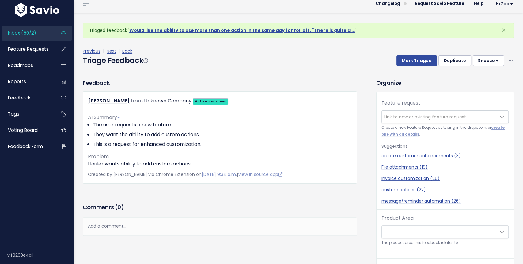
scroll to position [7, 0]
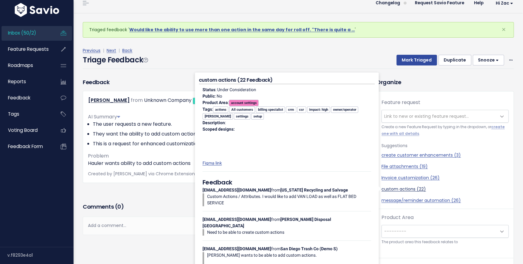
click at [410, 190] on link "custom actions (22)" at bounding box center [444, 189] width 127 height 6
select select "32424"
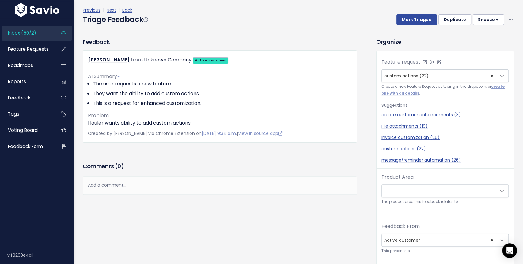
scroll to position [31, 0]
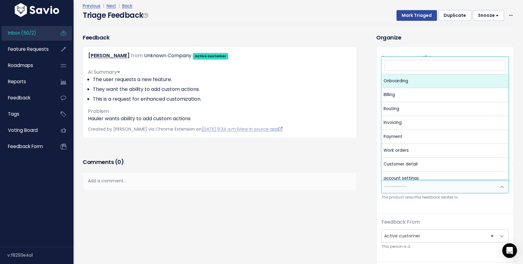
click at [410, 187] on span "---------" at bounding box center [439, 187] width 114 height 12
type input "ten"
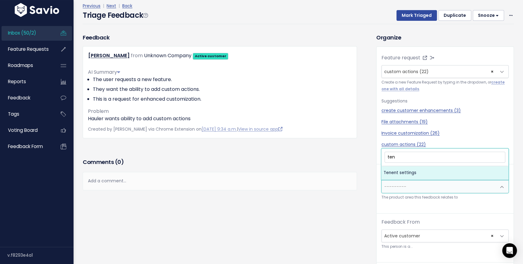
select select "MAIN:TENENT_SETTINGS"
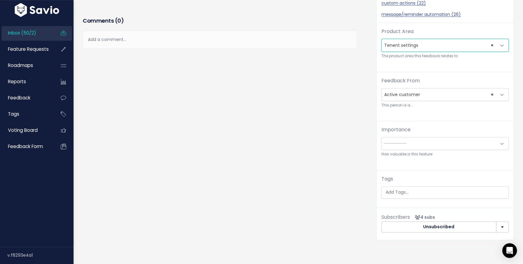
scroll to position [174, 0]
click at [407, 136] on span "---------" at bounding box center [439, 142] width 114 height 12
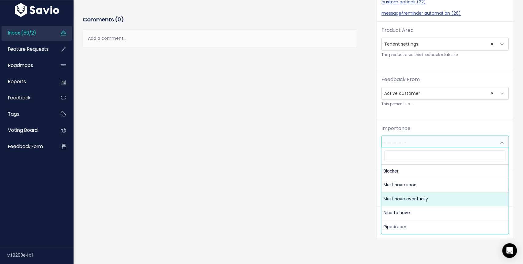
select select "MUST_HAVE_EVENTUALLY"
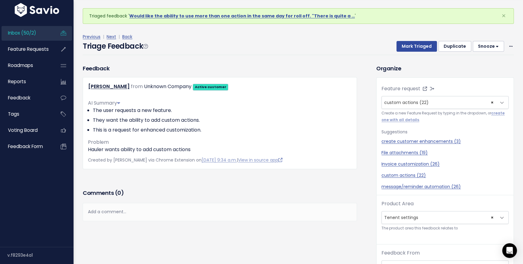
scroll to position [0, 0]
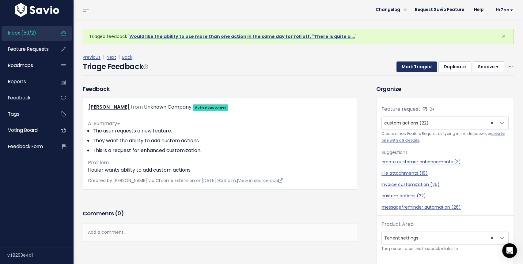
click at [411, 67] on button "Mark Triaged" at bounding box center [416, 67] width 40 height 11
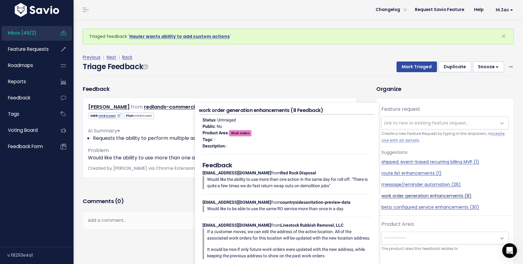
click at [398, 197] on link "work order generation enhancements (8)" at bounding box center [444, 196] width 127 height 6
select select "38883"
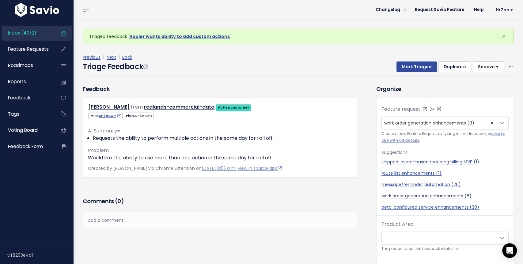
scroll to position [20, 0]
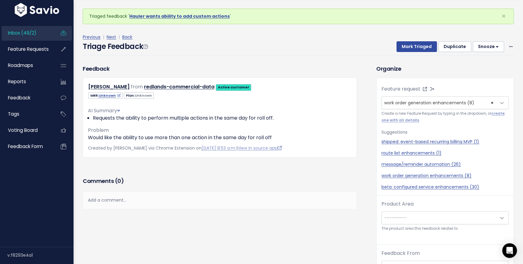
click at [398, 223] on span "---------" at bounding box center [439, 218] width 114 height 12
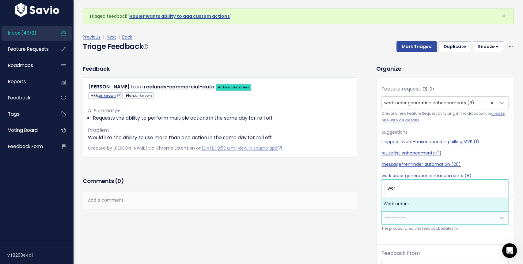
type input "work"
select select "MAIN:WORK_ORDERS"
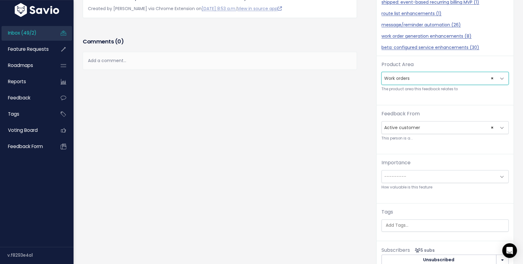
scroll to position [165, 0]
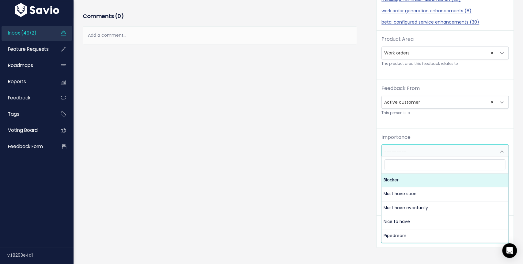
click at [406, 154] on span "---------" at bounding box center [439, 151] width 114 height 12
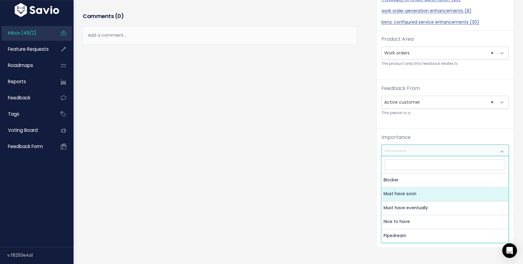
select select "MUST_HAVE"
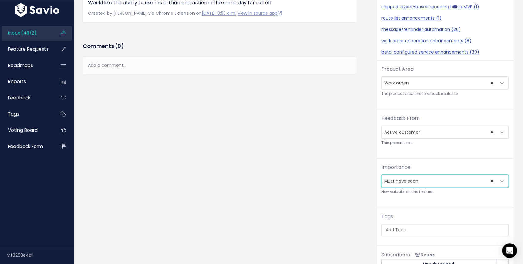
scroll to position [157, 0]
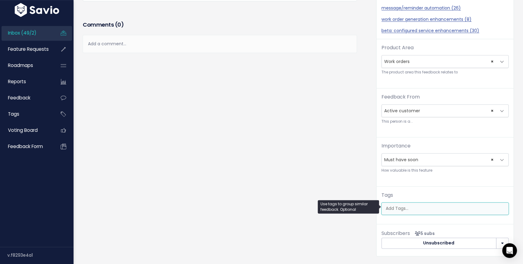
click at [404, 206] on input "search" at bounding box center [446, 209] width 127 height 6
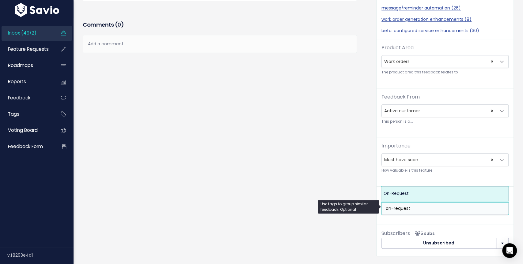
type input "on-request"
select select "9030"
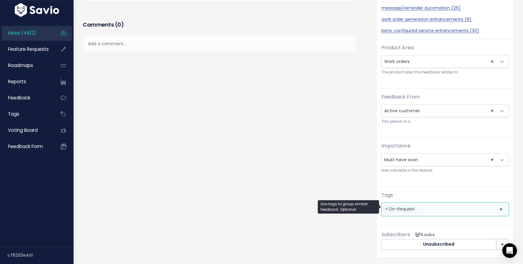
click at [432, 207] on li at bounding box center [456, 209] width 77 height 6
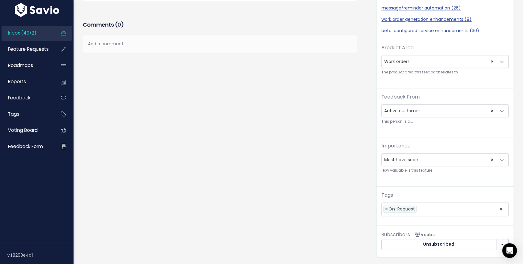
click at [299, 122] on div "Feedback Cindy Tryon from redlands-commercial-data Active customer" at bounding box center [224, 87] width 293 height 359
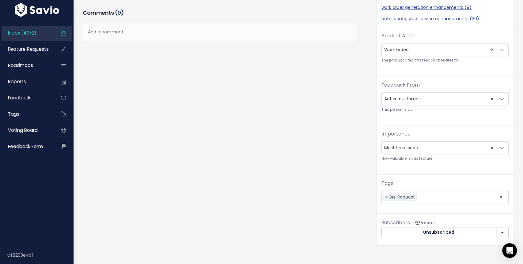
scroll to position [198, 0]
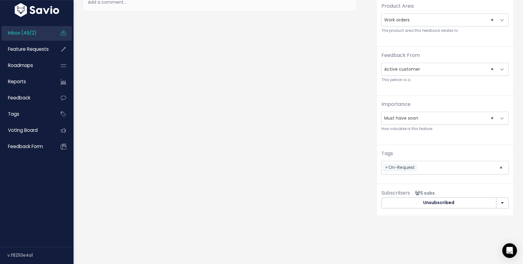
click at [425, 166] on li at bounding box center [456, 167] width 77 height 6
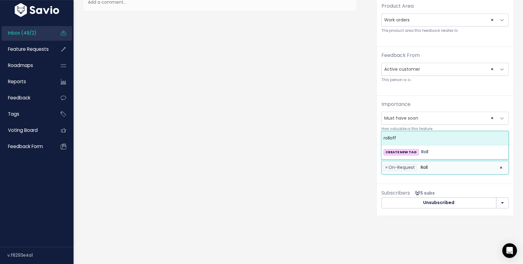
type input "Roll"
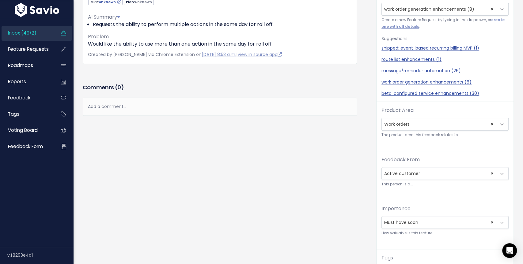
scroll to position [0, 0]
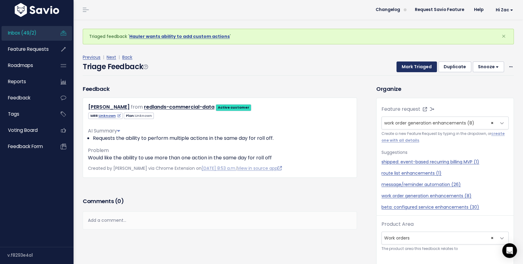
click at [421, 66] on button "Mark Triaged" at bounding box center [416, 67] width 40 height 11
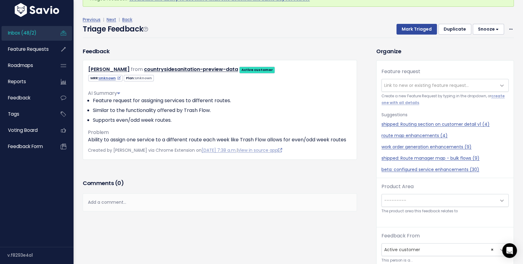
scroll to position [18, 0]
click at [185, 198] on div "Add a comment..." at bounding box center [220, 202] width 274 height 18
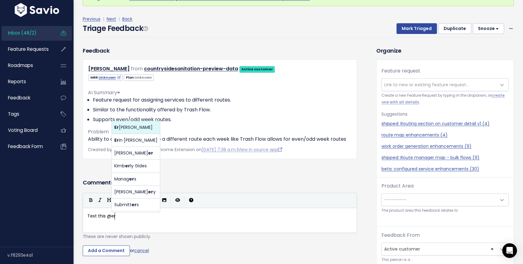
scroll to position [2, 27]
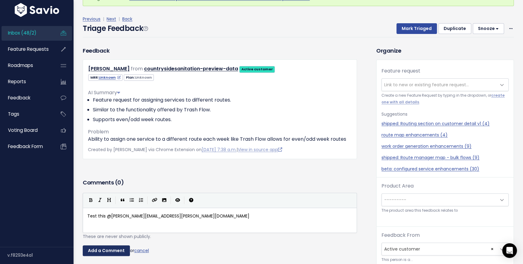
type textarea "Test this @[PERSON_NAME][EMAIL_ADDRESS][PERSON_NAME][DOMAIN_NAME]"
click at [105, 251] on input "Add a Comment" at bounding box center [106, 251] width 47 height 11
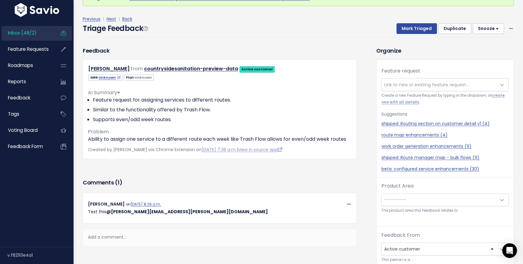
click at [484, 28] on button "Snooze" at bounding box center [488, 28] width 31 height 11
click at [482, 43] on button "1 day" at bounding box center [491, 44] width 44 height 12
